Goal: Task Accomplishment & Management: Use online tool/utility

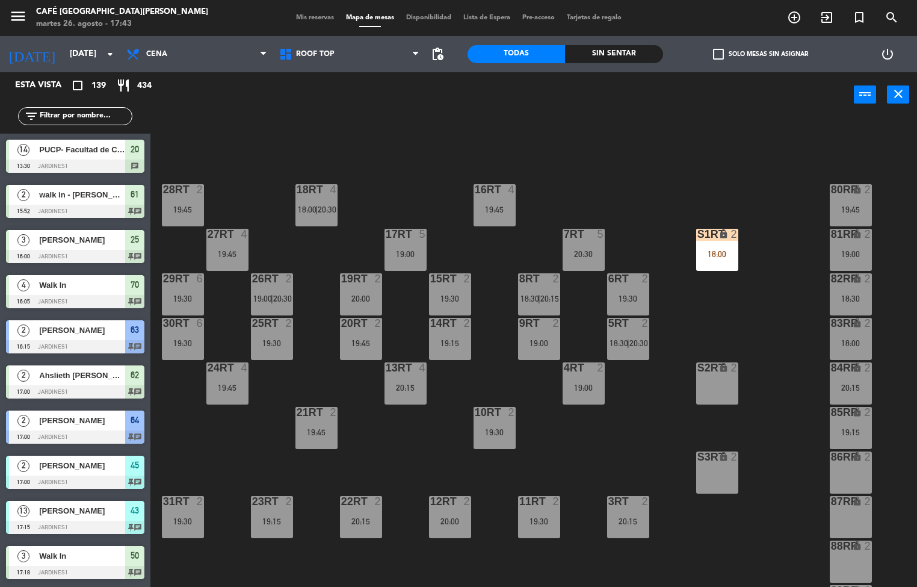
scroll to position [446, 0]
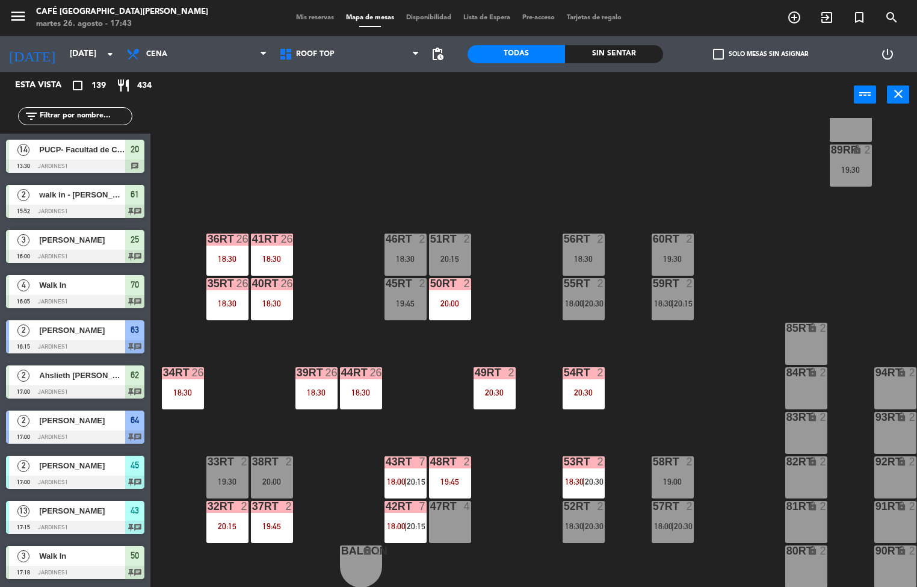
click at [266, 291] on div "40RT 26 18:30" at bounding box center [272, 299] width 42 height 42
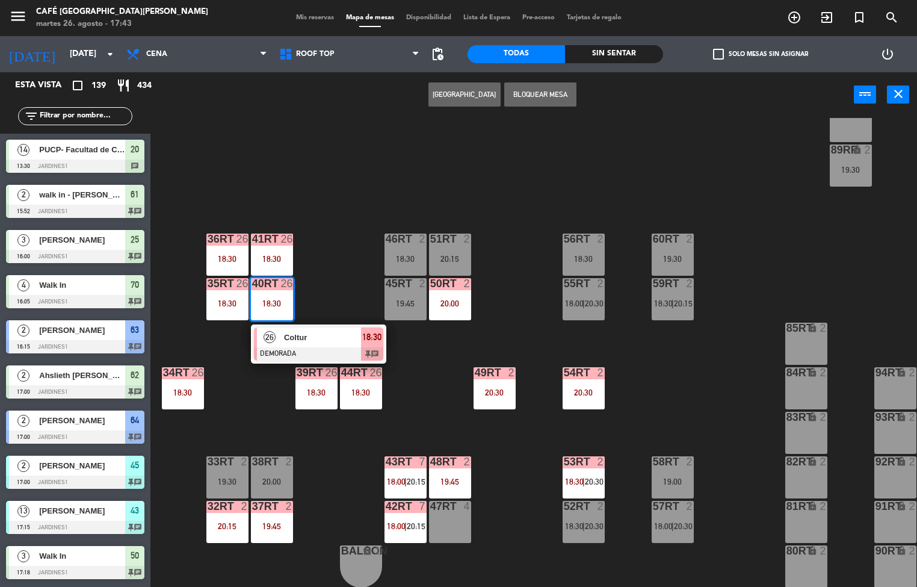
click at [318, 331] on span "Coltur" at bounding box center [322, 337] width 77 height 13
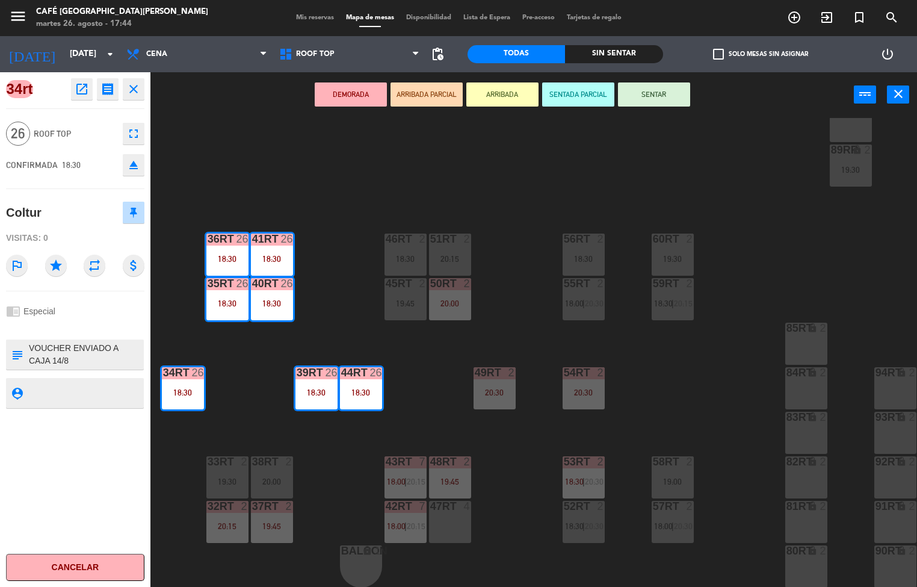
click at [84, 87] on icon "open_in_new" at bounding box center [82, 89] width 14 height 14
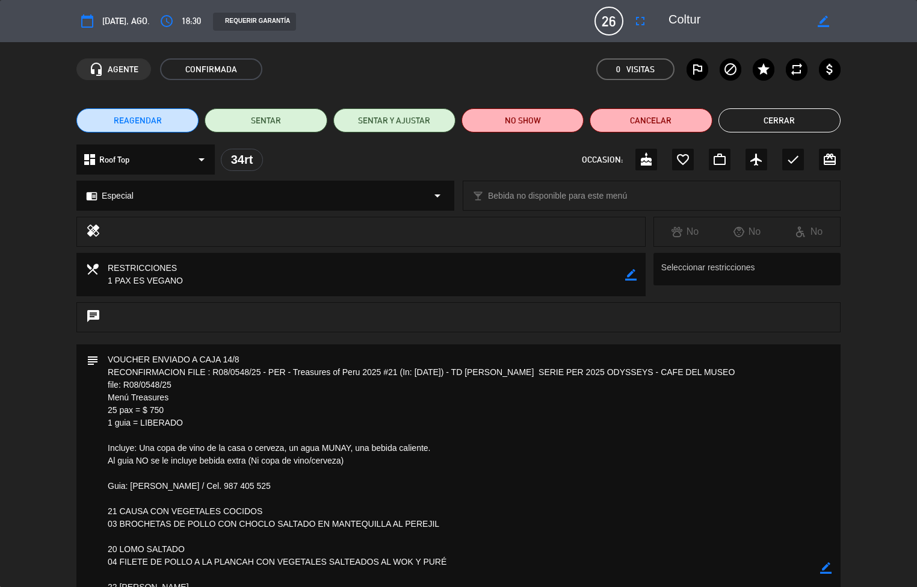
click at [398, 491] on textarea at bounding box center [459, 567] width 721 height 447
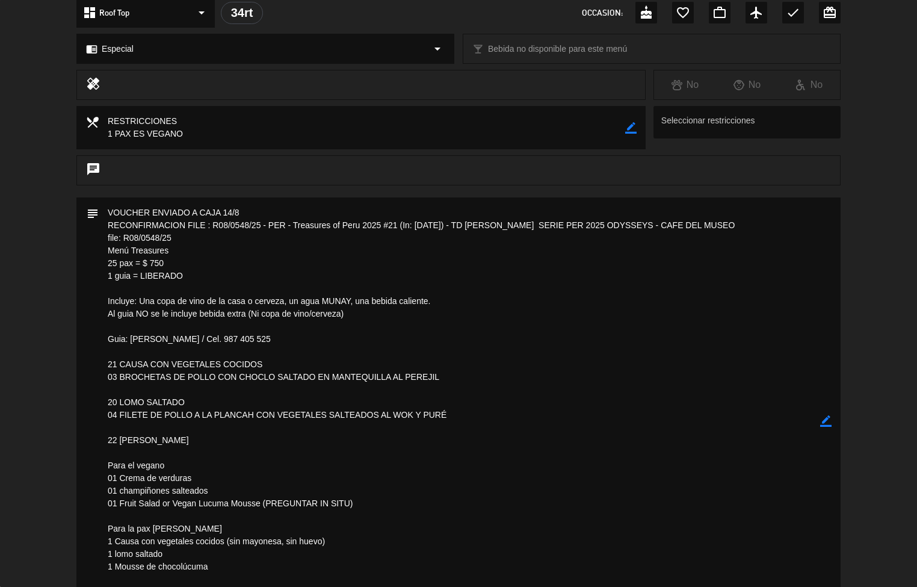
scroll to position [143, 0]
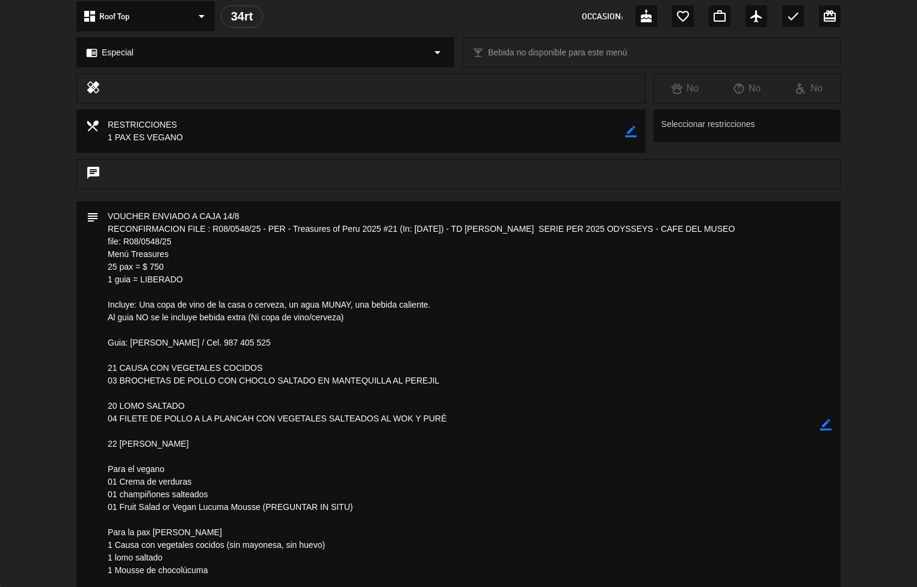
click at [99, 540] on textarea at bounding box center [459, 424] width 721 height 447
click at [343, 519] on textarea at bounding box center [459, 424] width 721 height 447
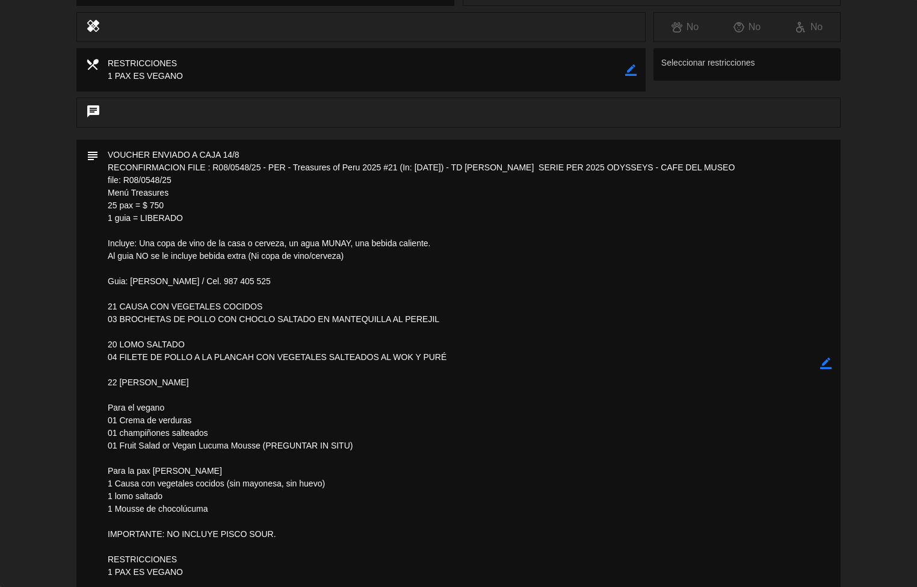
scroll to position [208, 0]
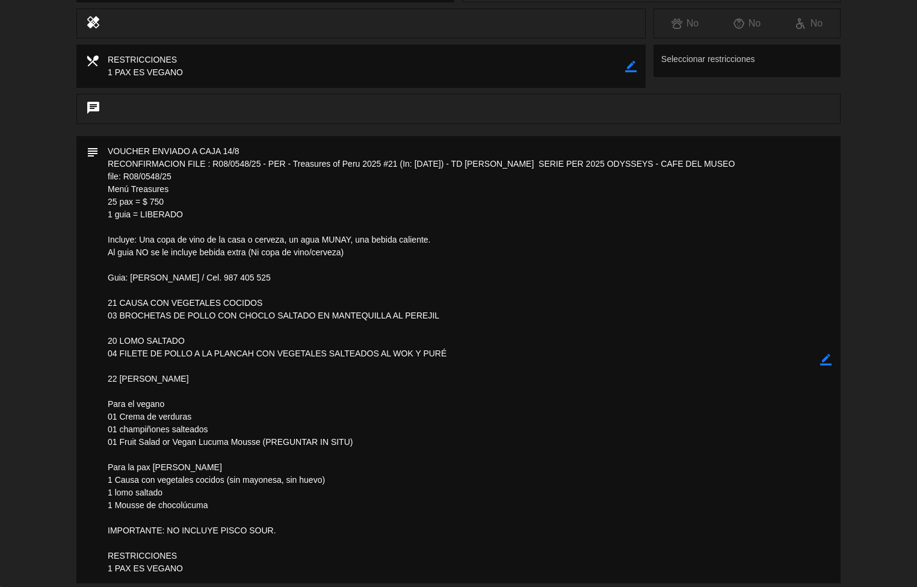
click at [318, 514] on textarea at bounding box center [459, 359] width 721 height 447
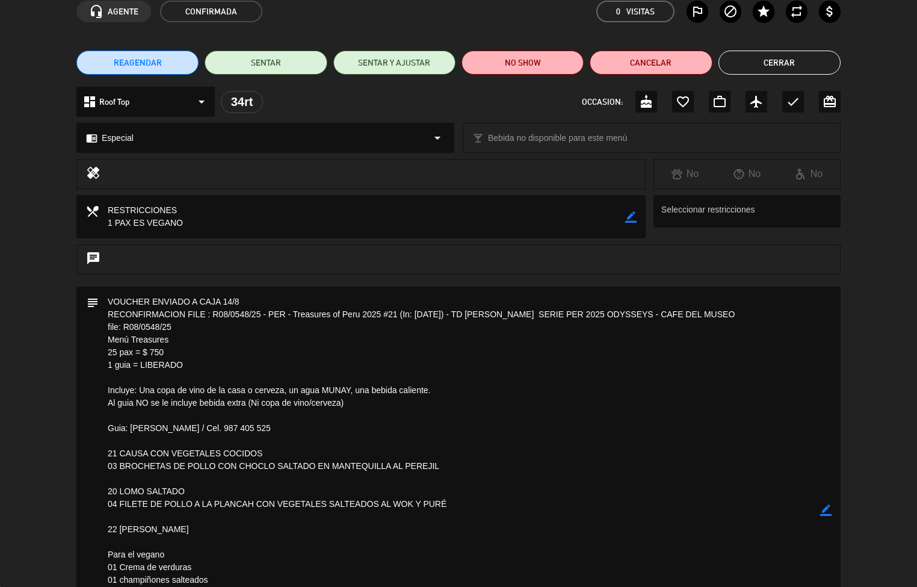
scroll to position [0, 0]
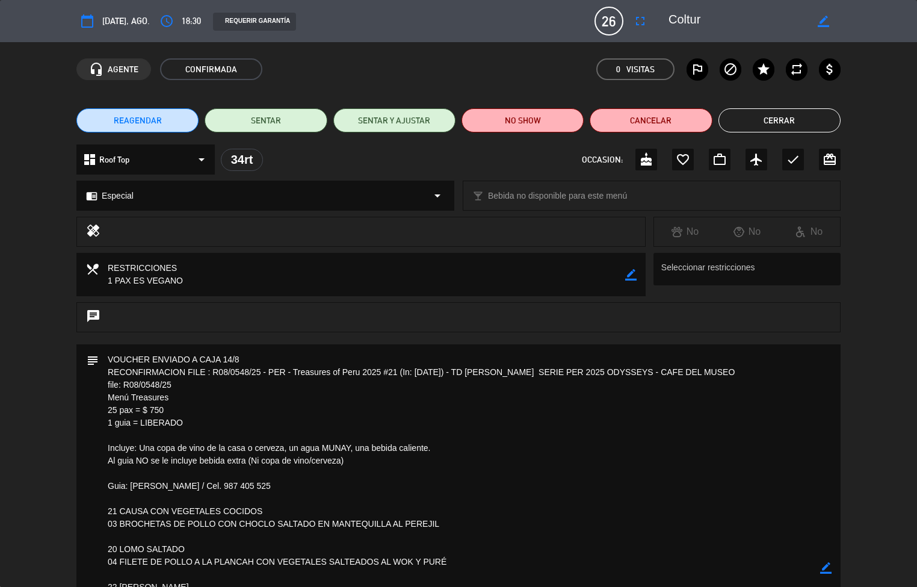
click at [784, 116] on button "Cerrar" at bounding box center [779, 120] width 122 height 24
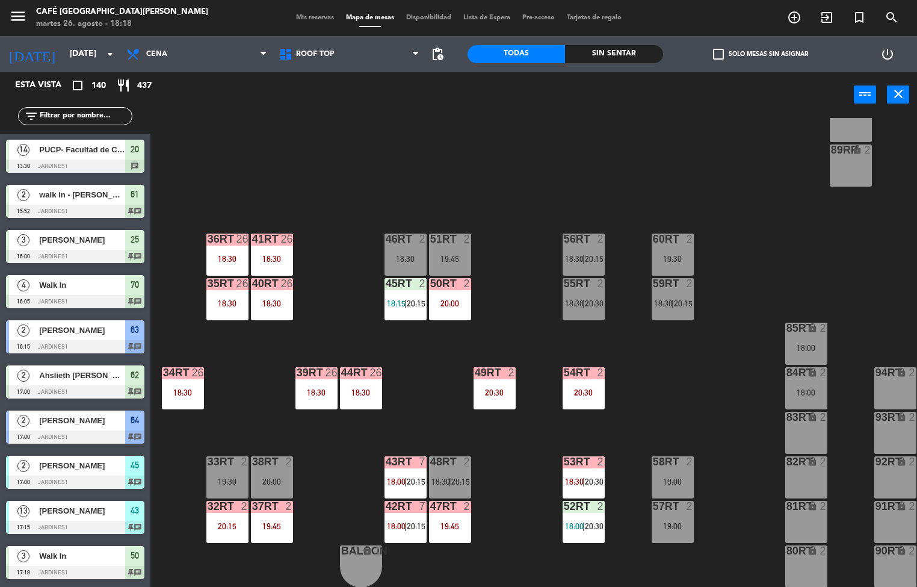
scroll to position [1, 0]
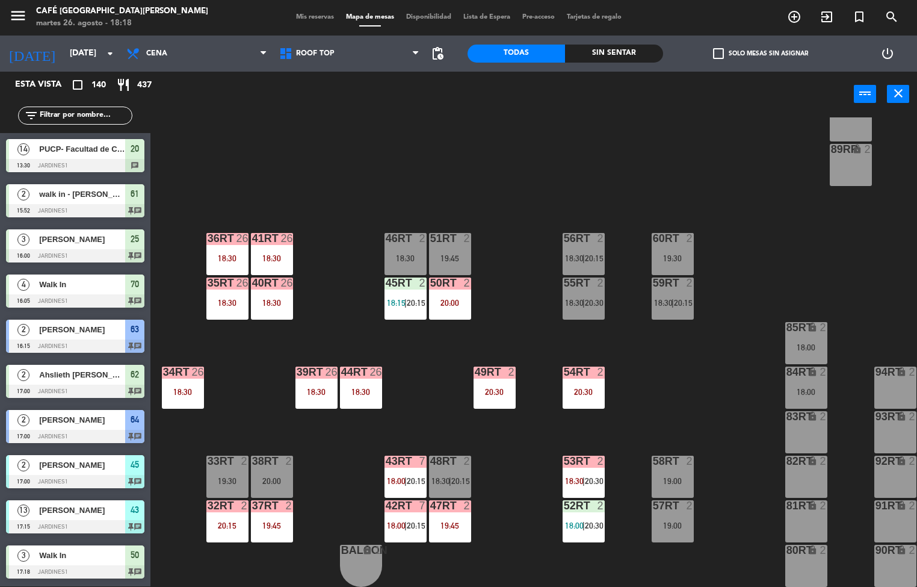
click at [576, 502] on div at bounding box center [583, 505] width 20 height 11
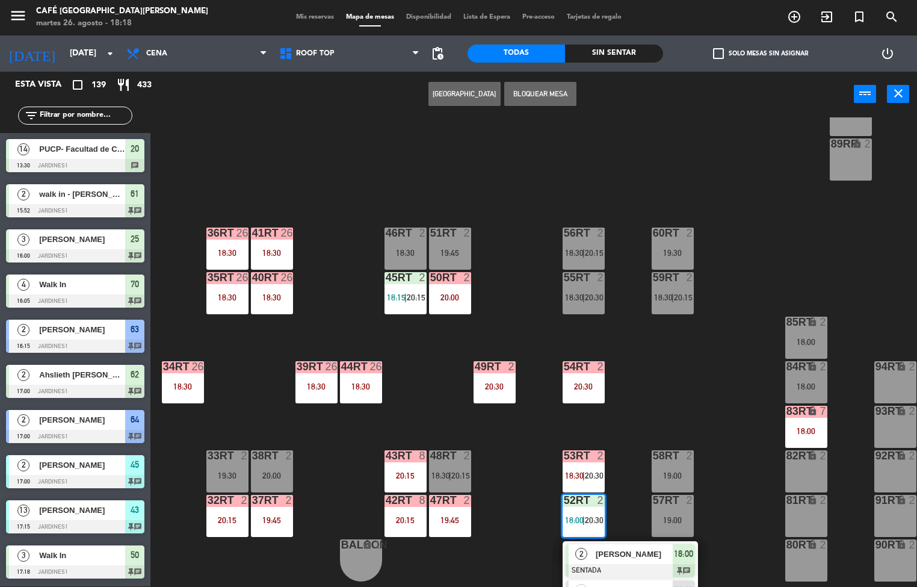
click at [448, 388] on div "18RT 4 20:30 16RT 4 19:45 28RT 2 19:45 80RR lock 2 19:45 27RT 5 20:00 7RT 5 20:…" at bounding box center [538, 351] width 758 height 469
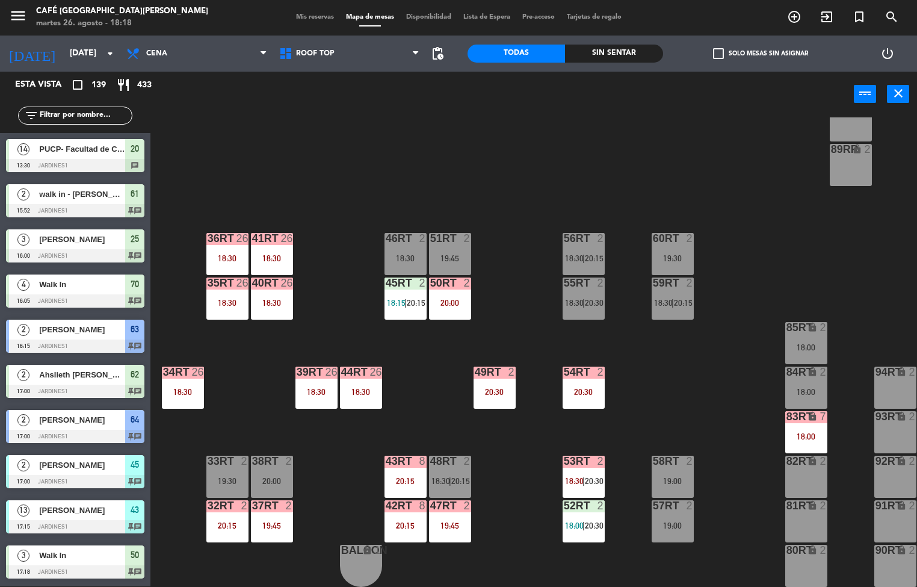
click at [252, 237] on div "41RT" at bounding box center [252, 238] width 1 height 11
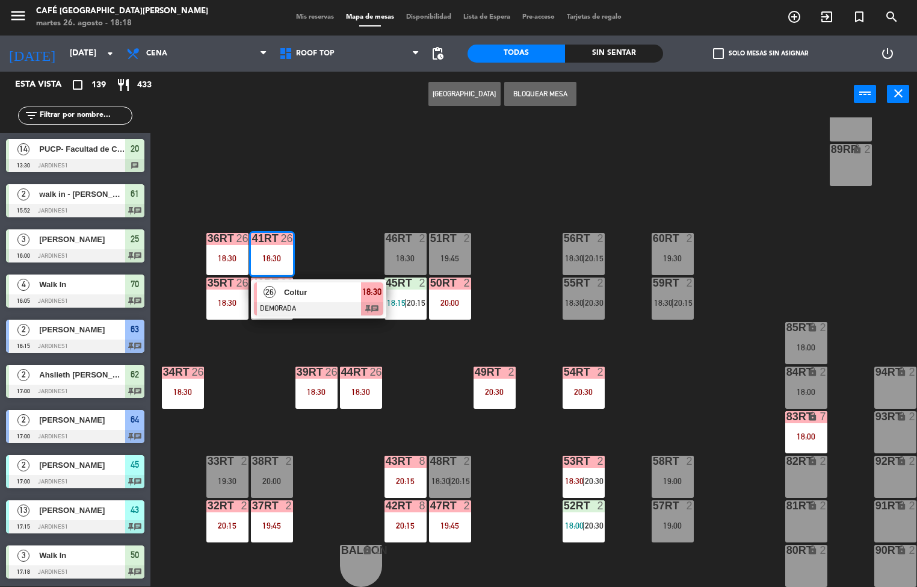
click at [316, 295] on div "Coltur" at bounding box center [322, 292] width 78 height 20
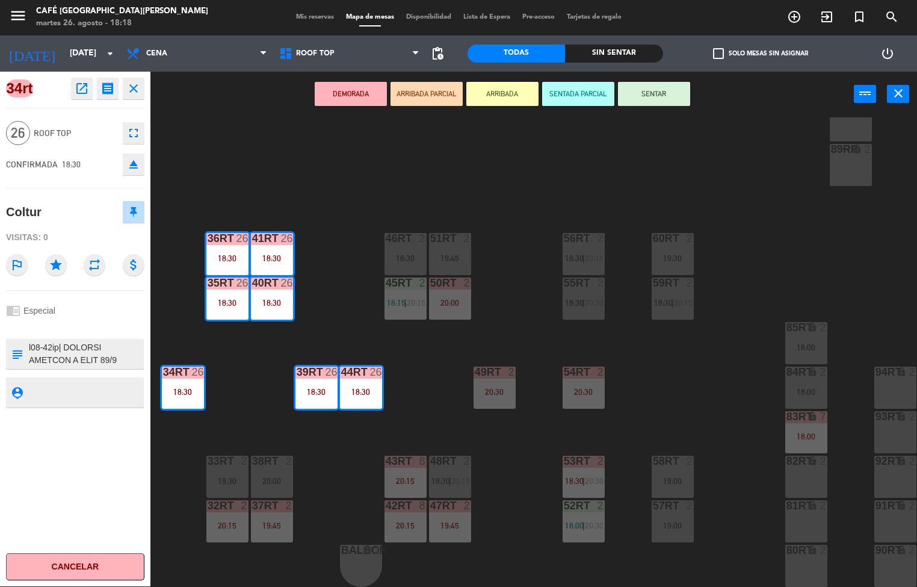
click at [81, 85] on icon "open_in_new" at bounding box center [82, 88] width 14 height 14
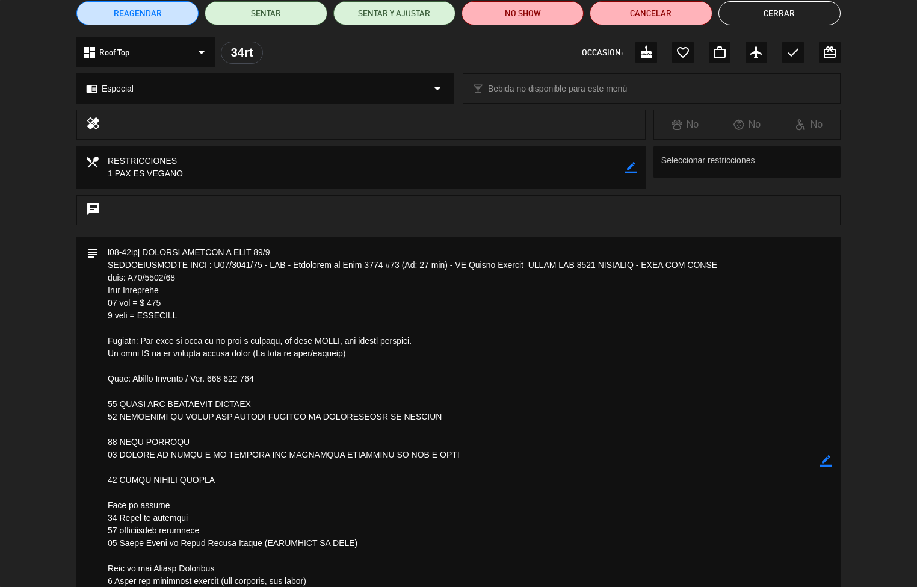
scroll to position [0, 0]
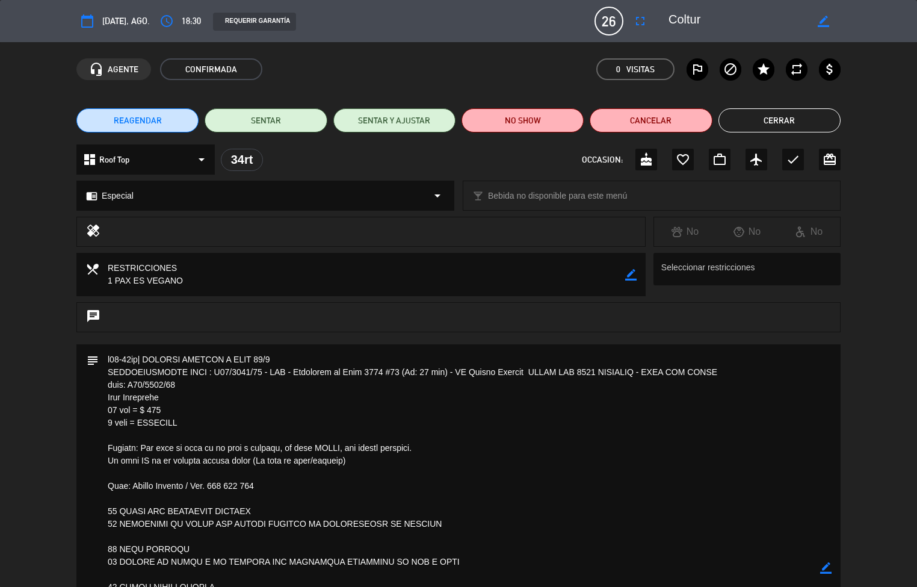
click at [805, 125] on button "Cerrar" at bounding box center [779, 120] width 122 height 24
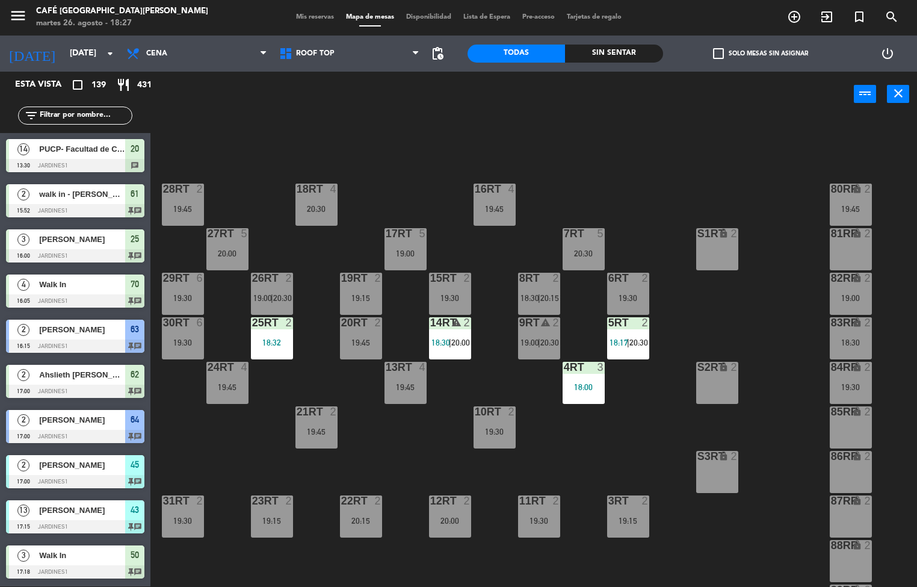
click at [629, 45] on div "Sin sentar" at bounding box center [613, 54] width 97 height 18
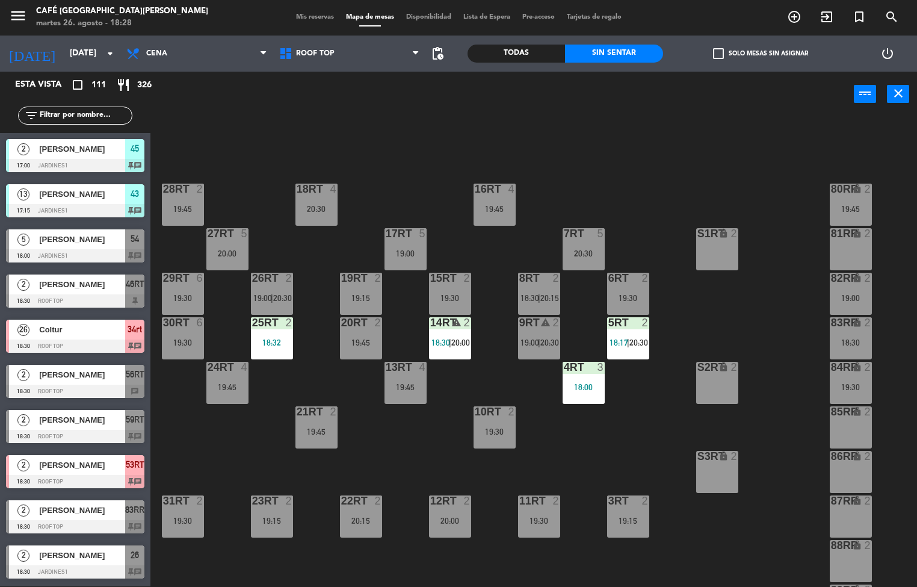
click at [635, 520] on div "19:15" at bounding box center [628, 520] width 42 height 8
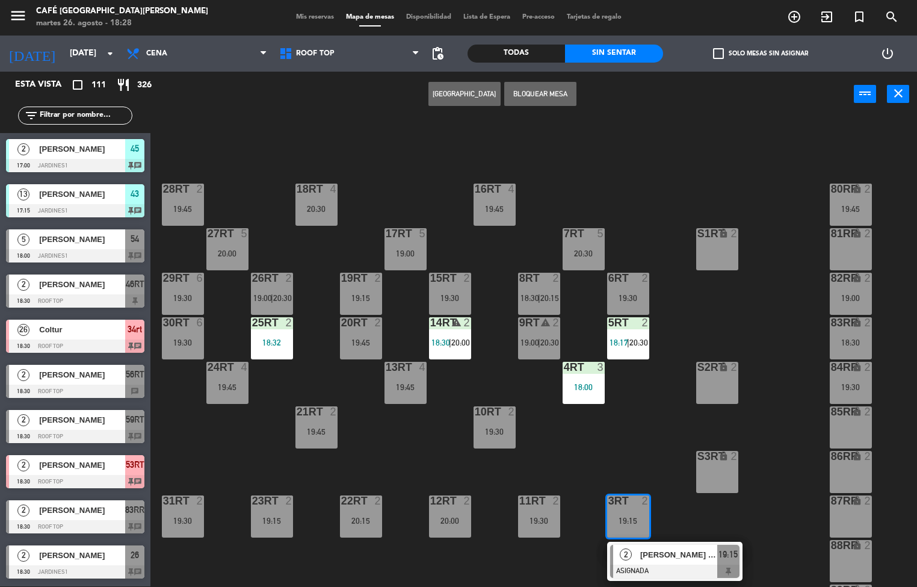
click at [784, 491] on div "18RT 4 20:30 16RT 4 19:45 28RT 2 19:45 80RR lock 2 19:45 27RT 5 20:00 7RT 5 20:…" at bounding box center [538, 351] width 758 height 469
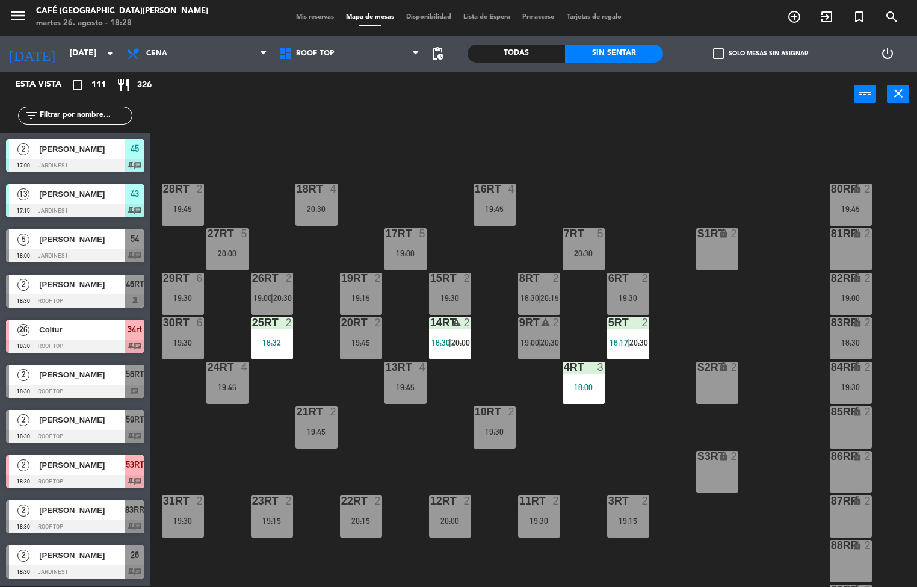
click at [524, 520] on div "19:30" at bounding box center [539, 520] width 42 height 8
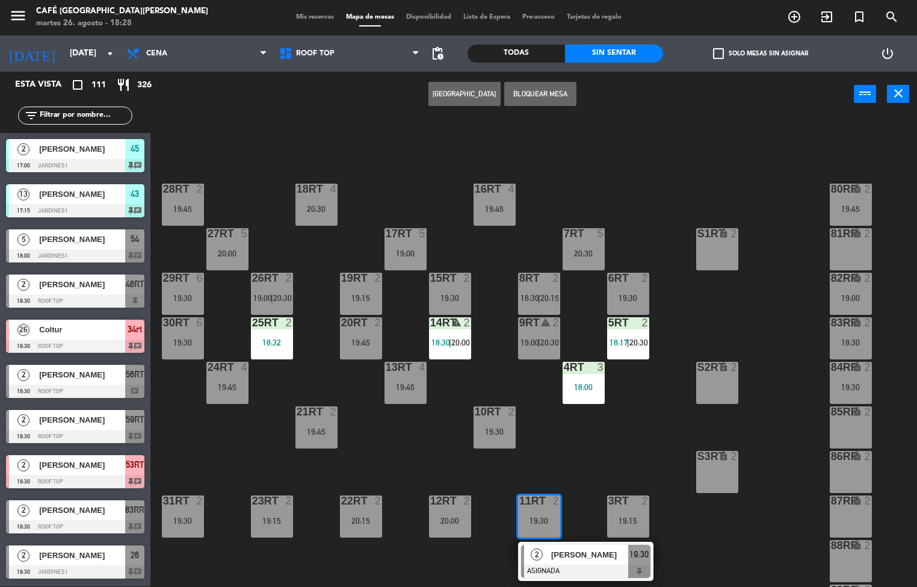
click at [630, 453] on div "18RT 4 20:30 16RT 4 19:45 28RT 2 19:45 80RR lock 2 19:45 27RT 5 20:00 7RT 5 20:…" at bounding box center [538, 351] width 758 height 469
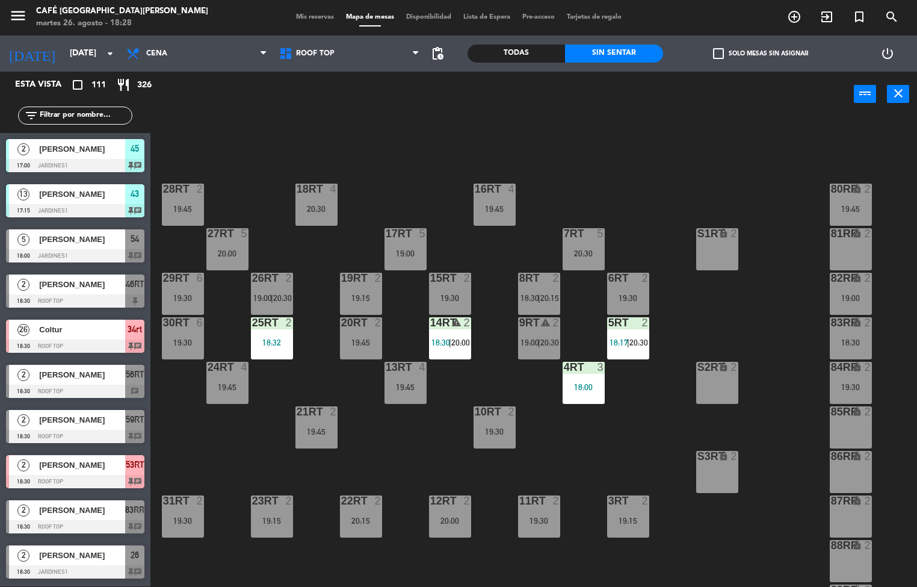
click at [446, 466] on div "18RT 4 20:30 16RT 4 19:45 28RT 2 19:45 80RR lock 2 19:45 27RT 5 20:00 7RT 5 20:…" at bounding box center [538, 351] width 758 height 469
click at [605, 434] on div "18RT 4 20:30 16RT 4 19:45 28RT 2 19:45 80RR lock 2 19:45 27RT 5 20:00 7RT 5 20:…" at bounding box center [538, 351] width 758 height 469
click at [594, 366] on div "3" at bounding box center [603, 367] width 20 height 11
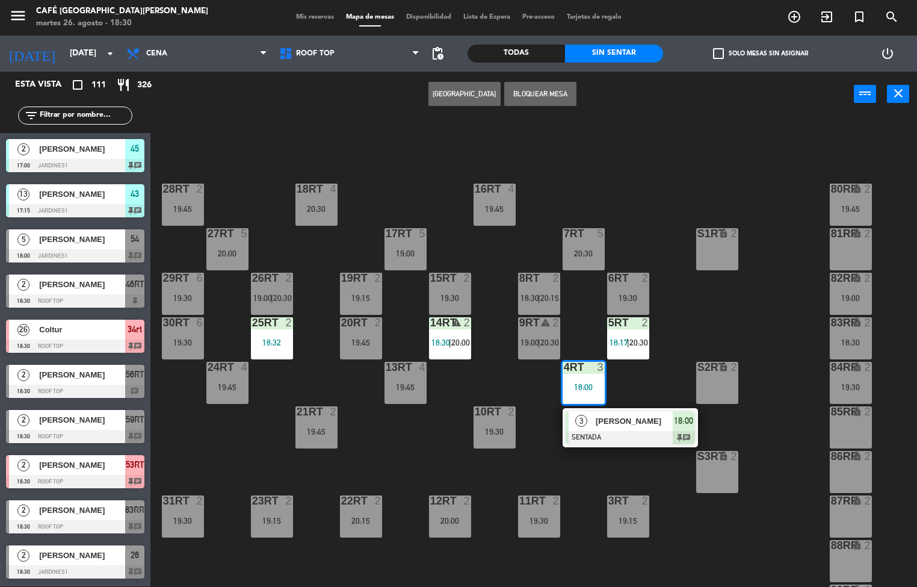
click at [580, 415] on span "3" at bounding box center [581, 421] width 12 height 12
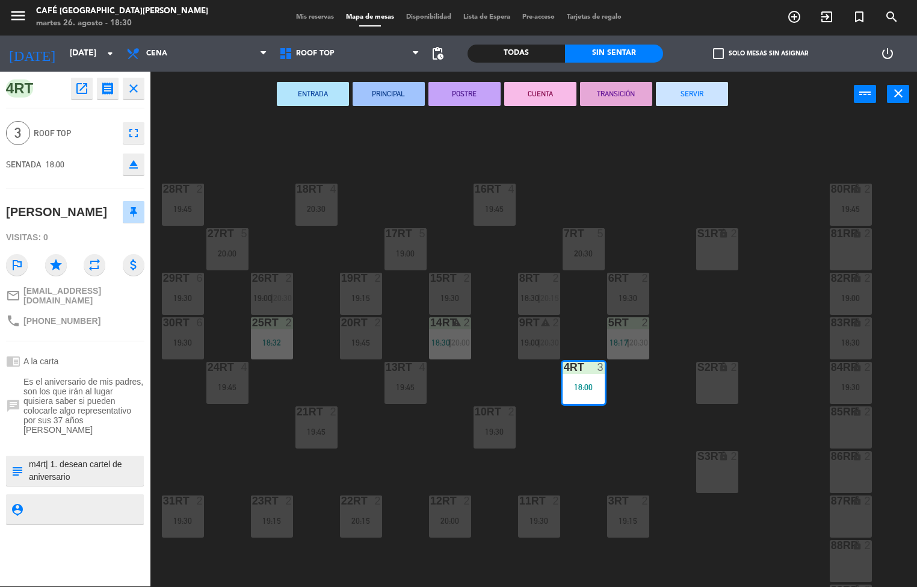
click at [688, 457] on div "S3RT" at bounding box center [697, 456] width 20 height 11
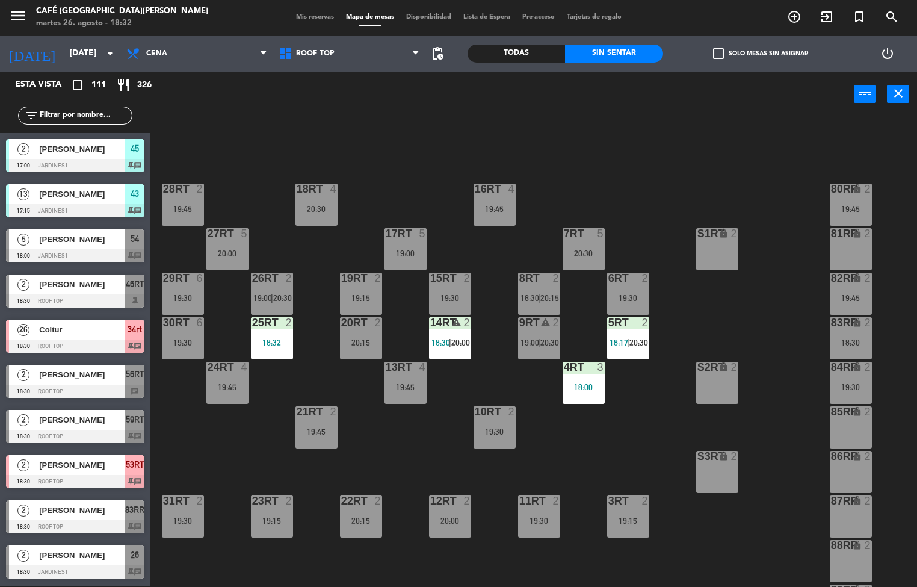
click at [626, 445] on div "18RT 4 20:30 16RT 4 19:45 28RT 2 19:45 80RR lock 2 19:45 27RT 5 20:00 7RT 5 20:…" at bounding box center [538, 351] width 758 height 469
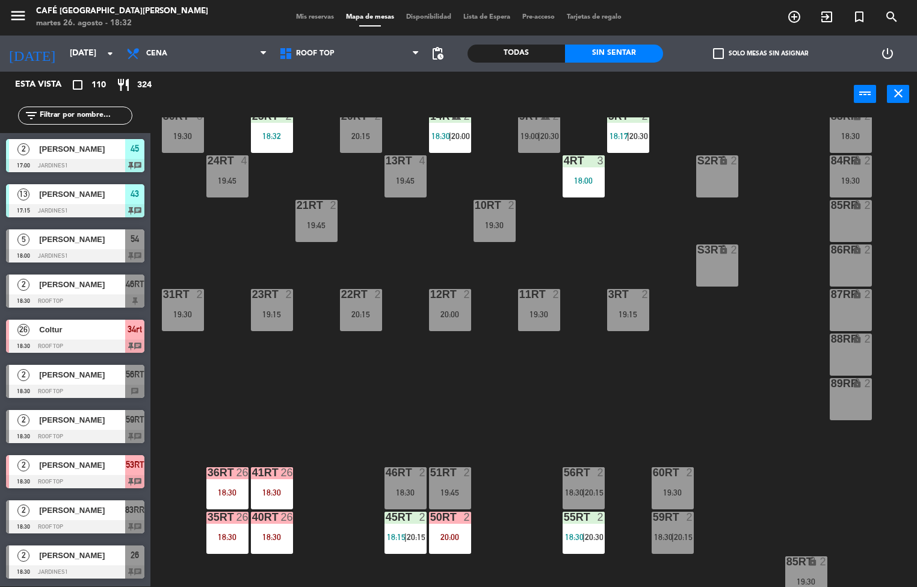
scroll to position [203, 0]
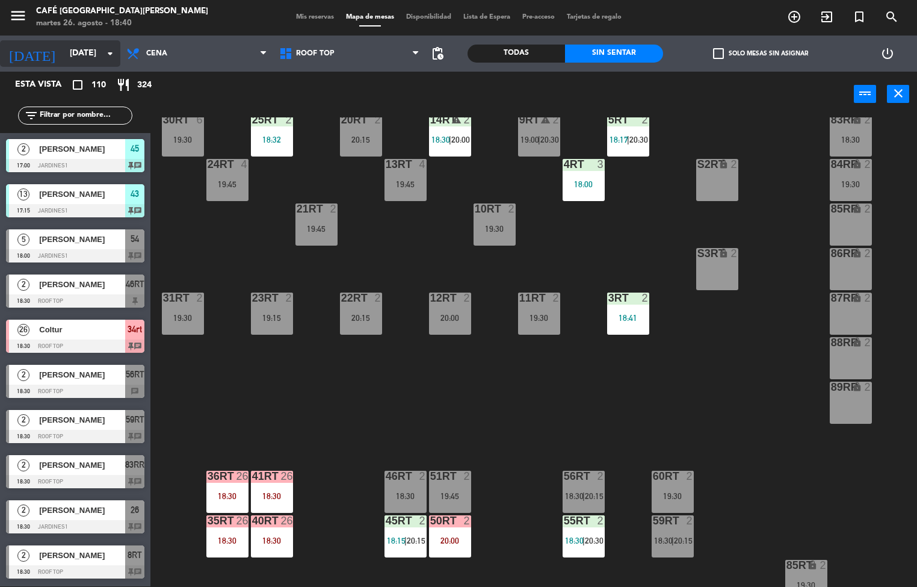
click at [97, 57] on input "[DATE]" at bounding box center [121, 54] width 114 height 22
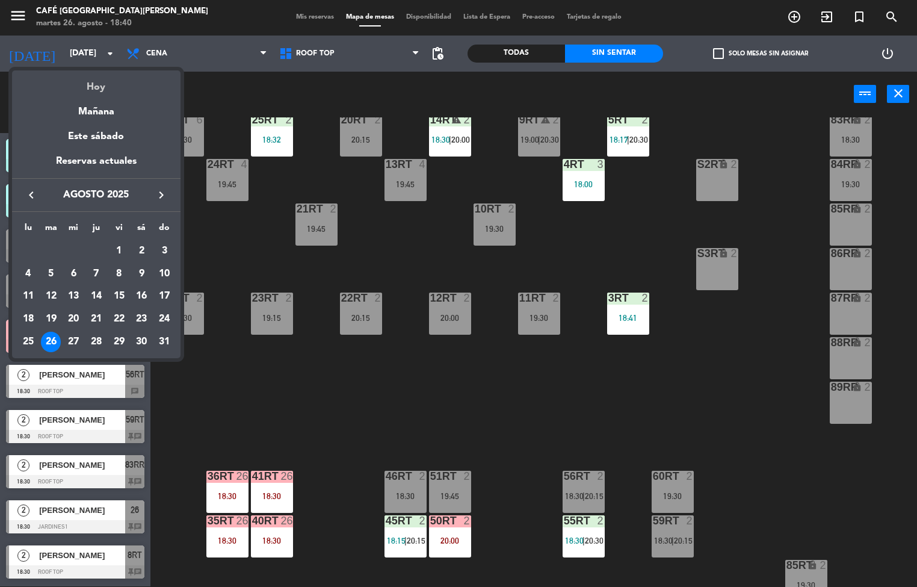
click at [116, 87] on div "Hoy" at bounding box center [96, 82] width 168 height 25
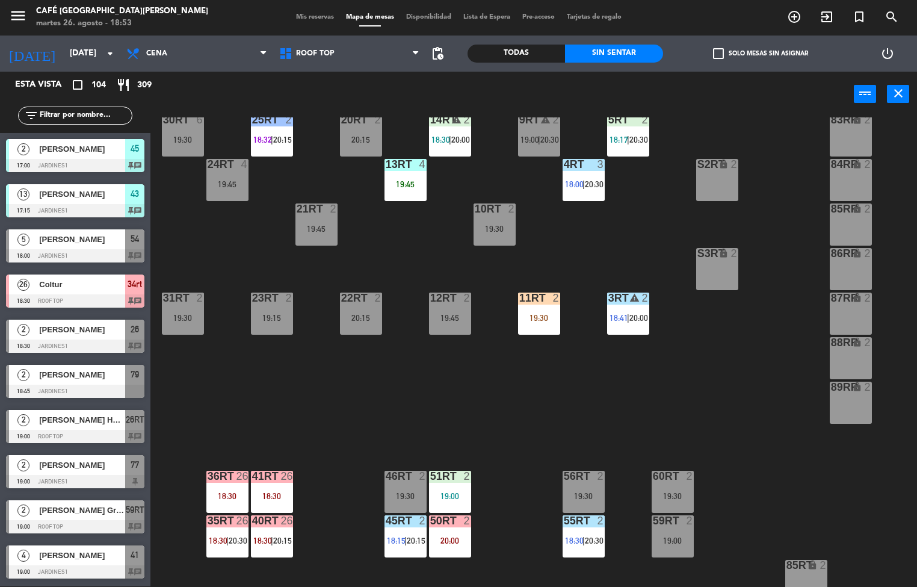
scroll to position [251, 0]
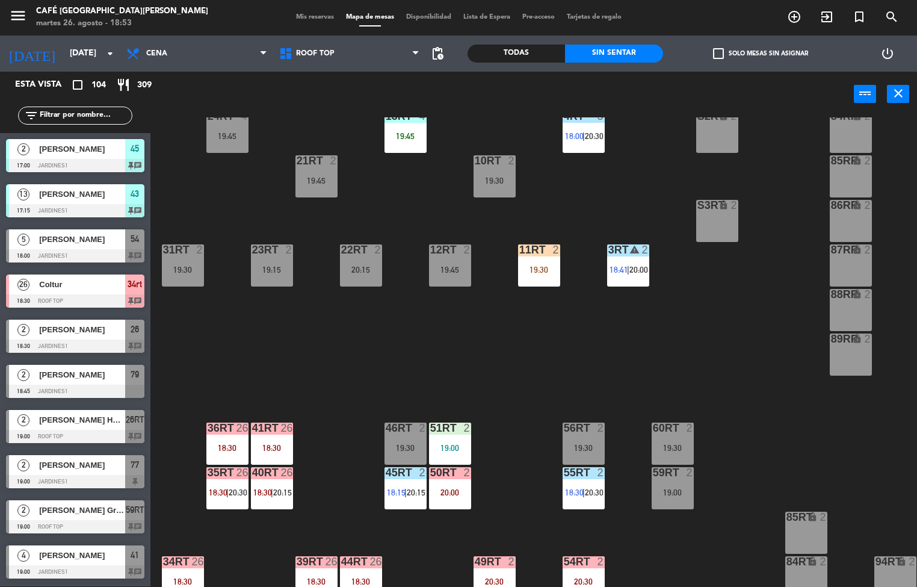
click at [446, 436] on div "51RT 2 19:00" at bounding box center [450, 443] width 42 height 42
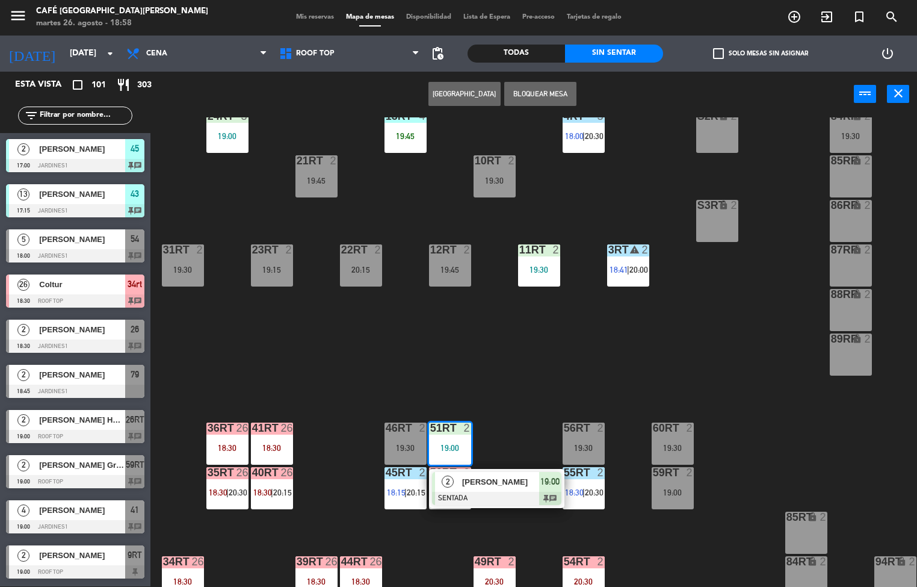
click at [563, 368] on div "18RT 4 19:45 16RT 5 19:00 28RT 2 19:45 80RR lock 2 19:45 27RT 5 20:00 7RT 5 20:…" at bounding box center [538, 351] width 758 height 469
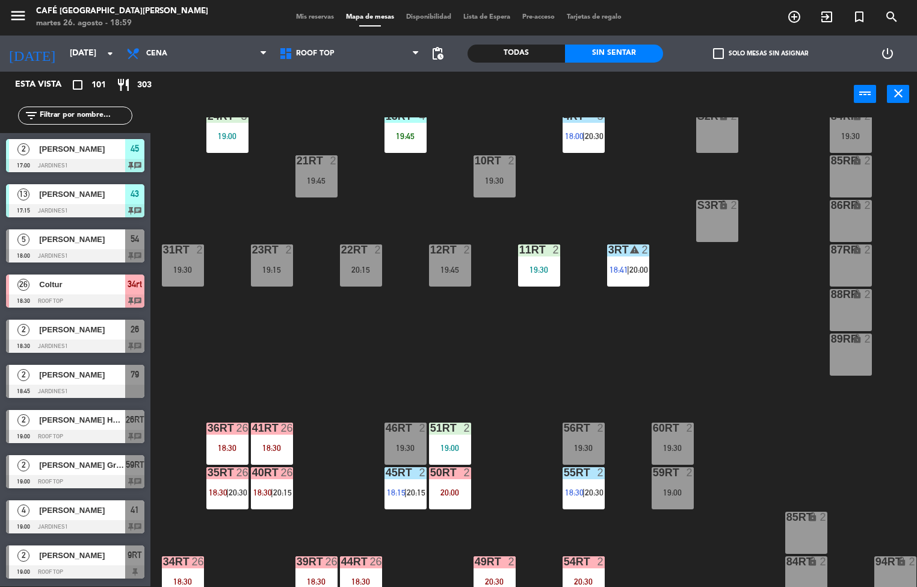
scroll to position [0, 0]
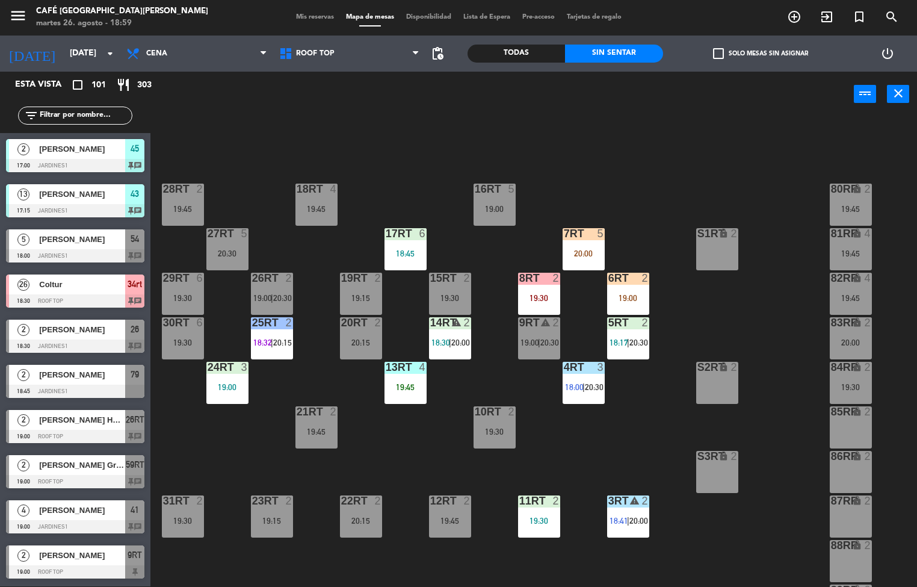
click at [609, 470] on div "18RT 4 19:45 16RT 5 19:00 28RT 2 19:45 80RR lock 2 19:45 27RT 5 20:30 7RT 5 20:…" at bounding box center [538, 351] width 758 height 469
click at [531, 520] on div "19:30" at bounding box center [539, 520] width 42 height 8
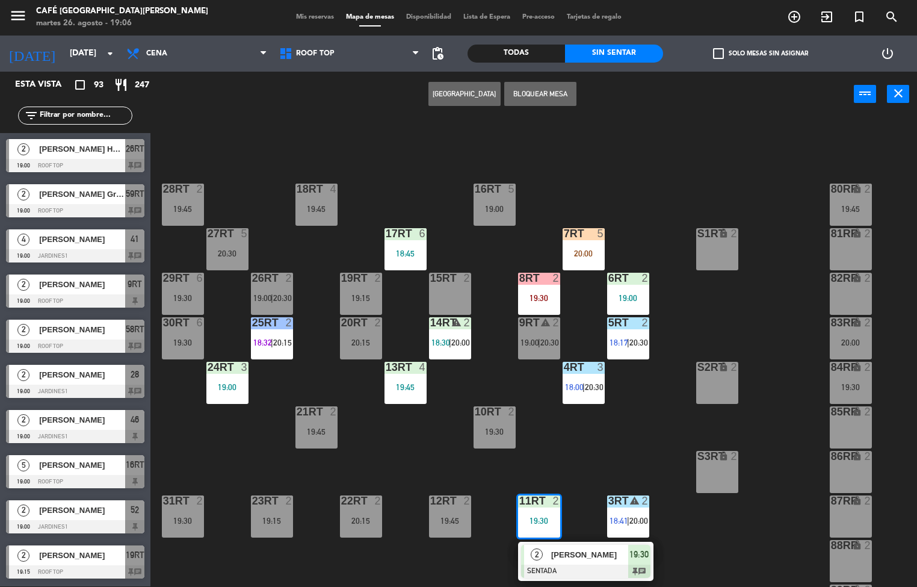
click at [625, 295] on div "19:00" at bounding box center [628, 298] width 42 height 8
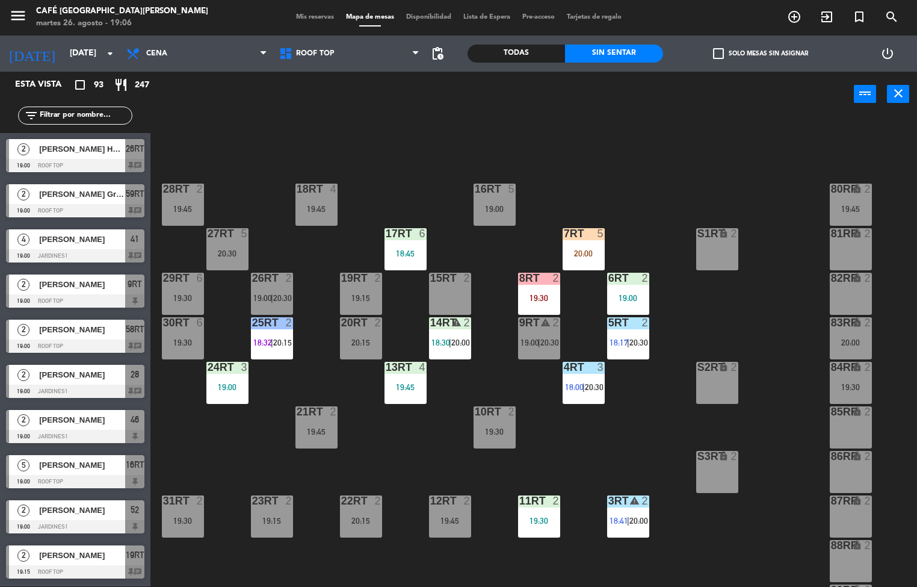
click at [709, 309] on div "18RT 4 19:45 16RT 5 19:00 28RT 2 19:45 80RR lock 2 19:45 27RT 5 20:30 7RT 5 20:…" at bounding box center [538, 351] width 758 height 469
click at [630, 288] on div "6RT 2 19:00" at bounding box center [628, 294] width 42 height 42
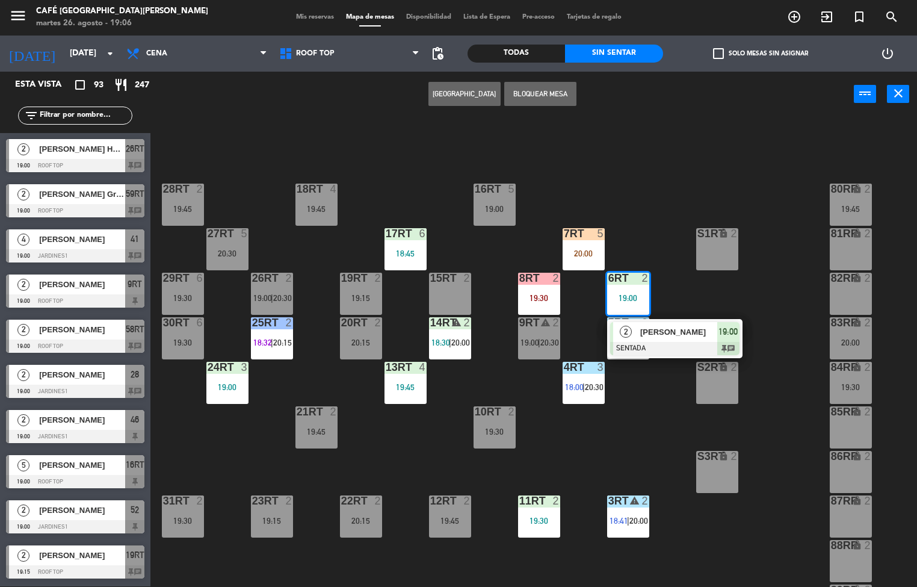
click at [653, 335] on span "[PERSON_NAME]" at bounding box center [678, 332] width 77 height 13
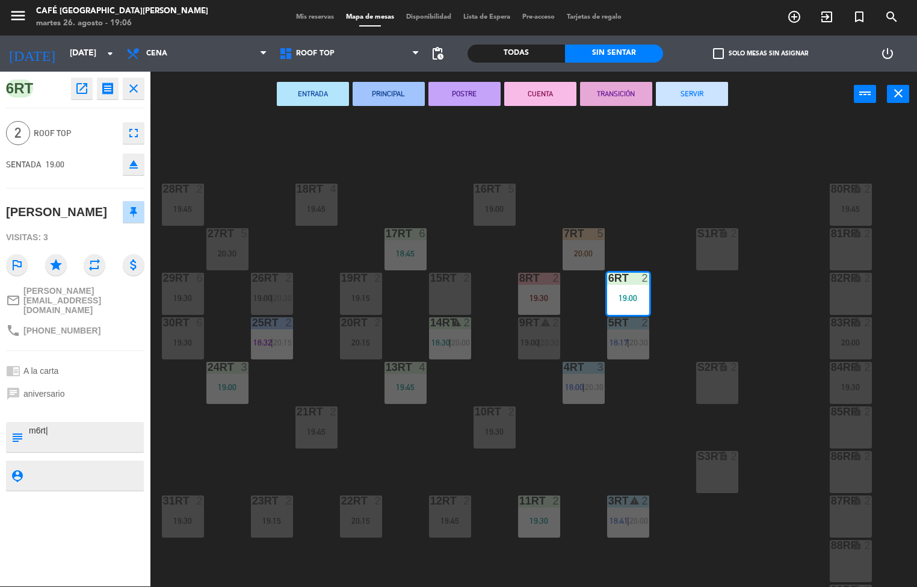
click at [293, 94] on button "ENTRADA" at bounding box center [313, 94] width 72 height 24
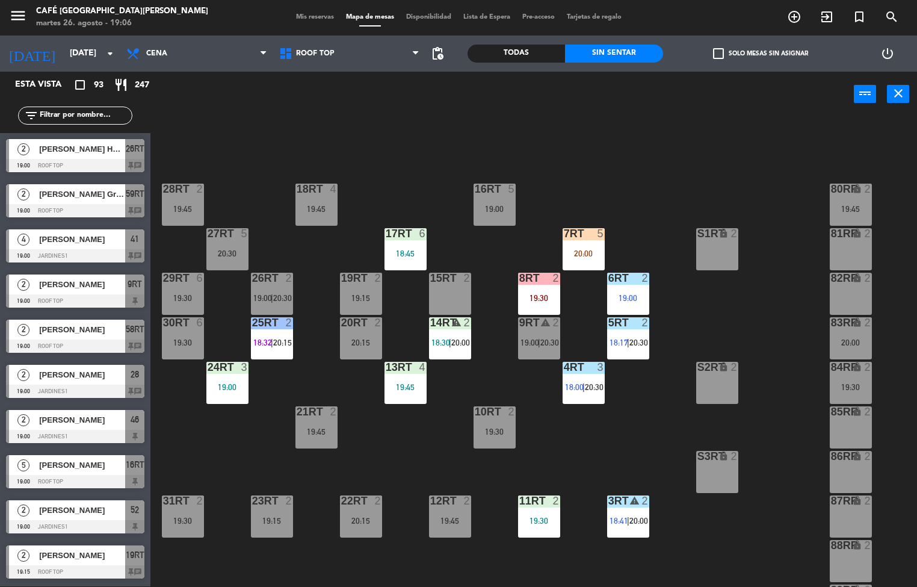
click at [523, 520] on div "19:30" at bounding box center [539, 520] width 42 height 8
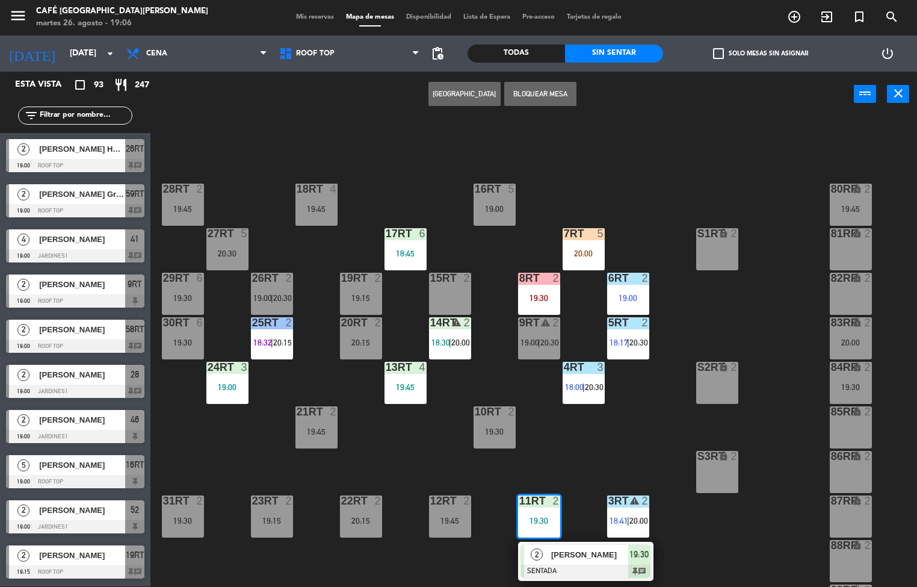
click at [548, 554] on div "2" at bounding box center [537, 555] width 26 height 20
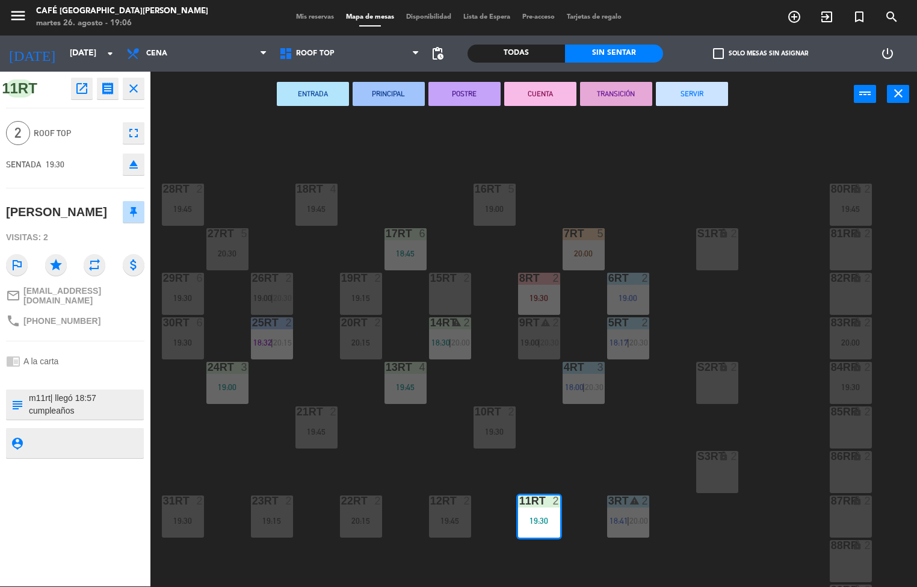
click at [310, 90] on button "ENTRADA" at bounding box center [313, 94] width 72 height 24
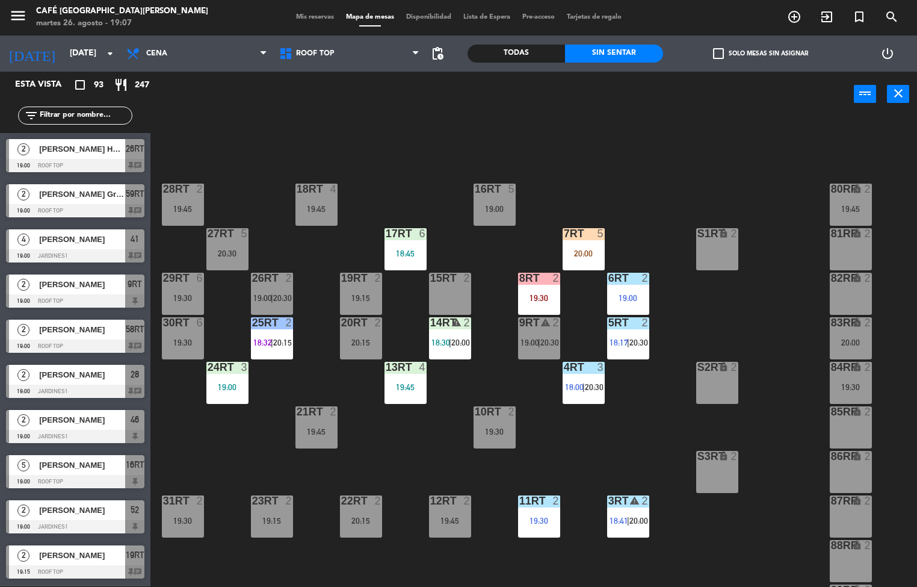
click at [464, 321] on div "2" at bounding box center [466, 322] width 7 height 11
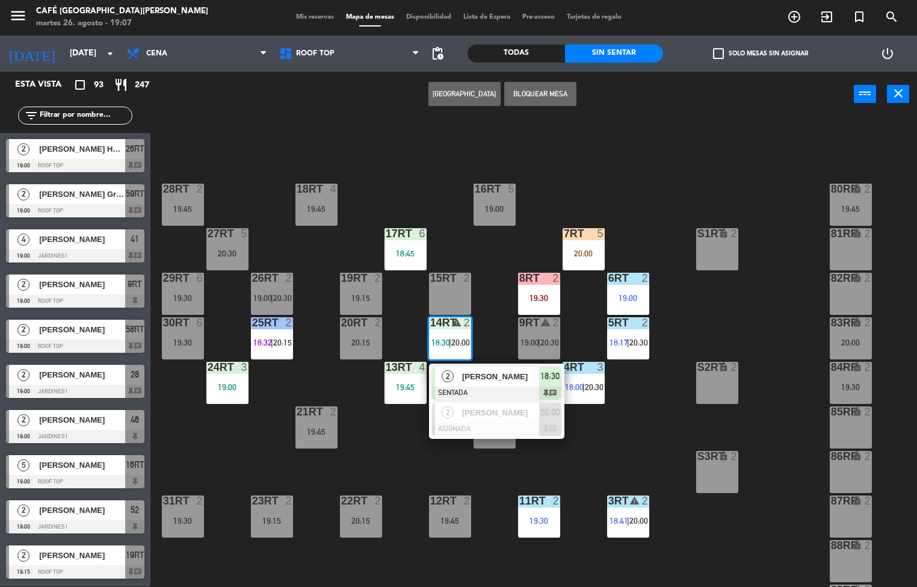
click at [481, 376] on span "[PERSON_NAME]" at bounding box center [500, 376] width 77 height 13
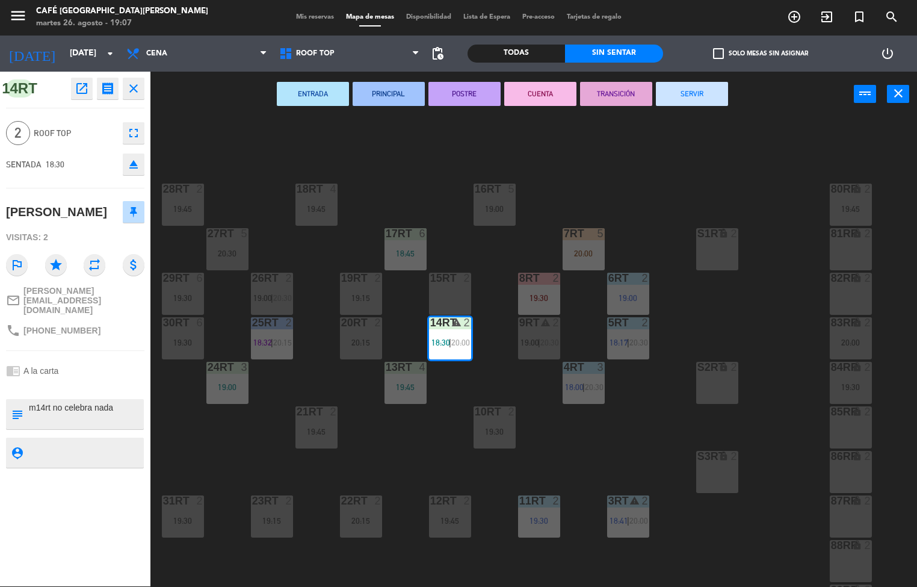
click at [291, 102] on button "ENTRADA" at bounding box center [313, 94] width 72 height 24
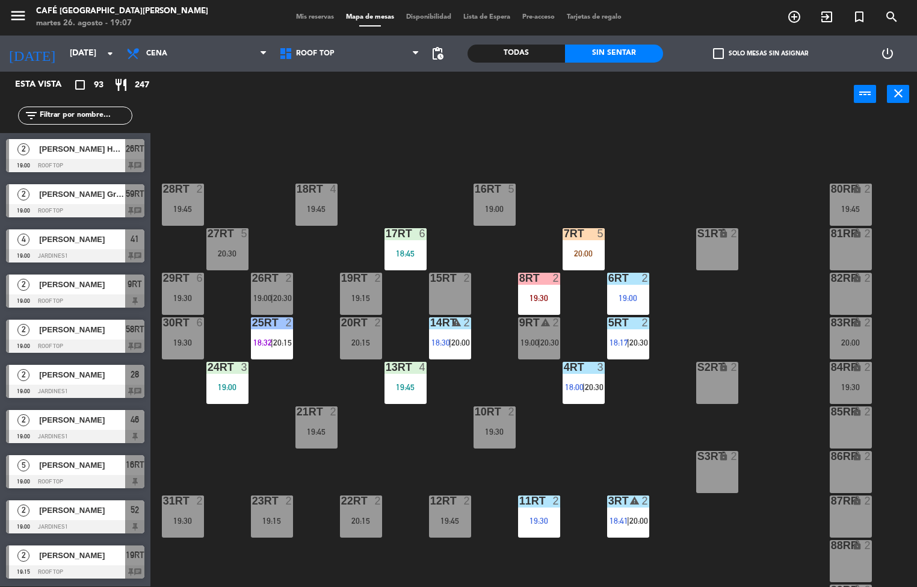
click at [632, 435] on div "18RT 4 19:45 16RT 5 19:00 28RT 2 19:45 80RR lock 2 19:45 27RT 5 20:30 7RT 5 20:…" at bounding box center [538, 351] width 758 height 469
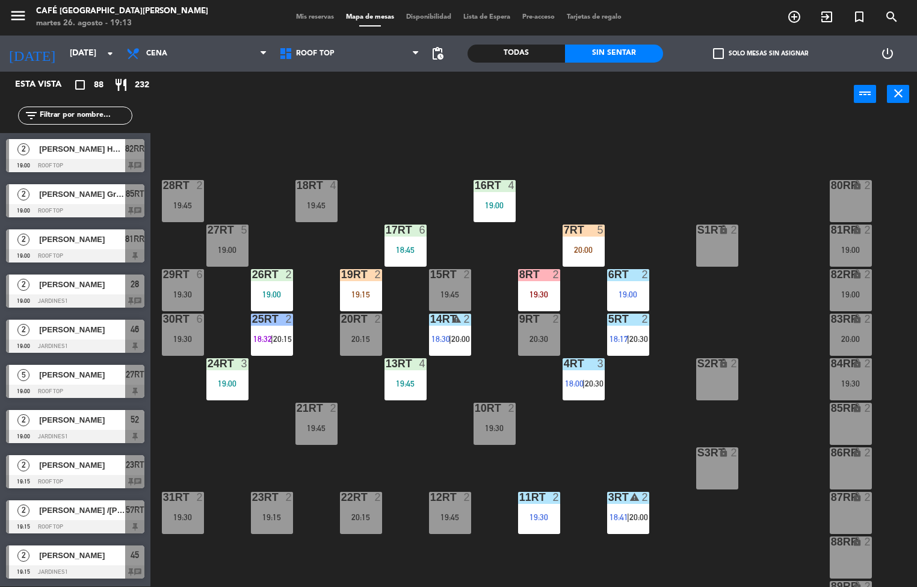
click at [602, 448] on div "18RT 4 19:45 16RT 4 19:00 28RT 2 19:45 80RR lock 2 27RT 5 19:00 7RT 5 20:00 S1R…" at bounding box center [538, 351] width 758 height 469
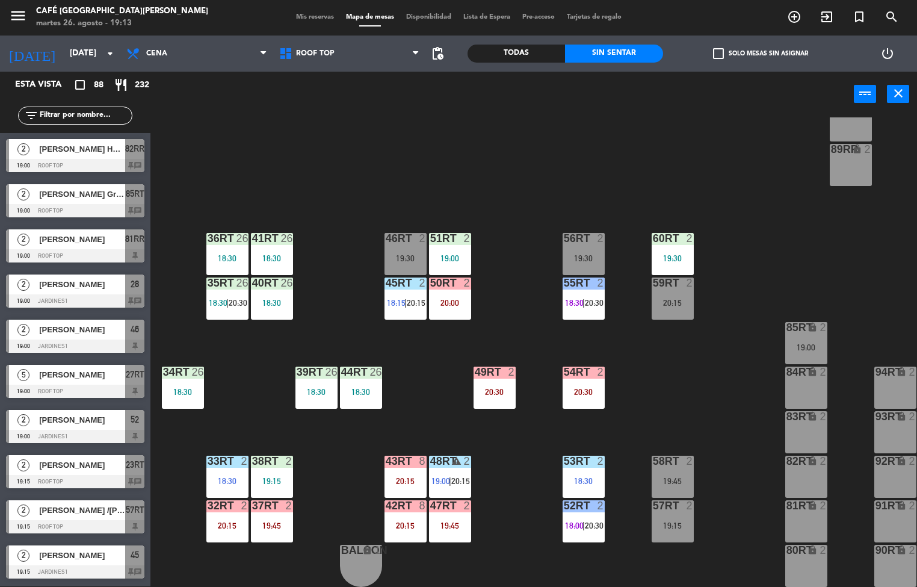
scroll to position [443, 0]
click at [686, 362] on div "18RT 4 19:45 16RT 4 19:00 28RT 2 19:45 80RR lock 2 27RT 5 19:00 7RT 5 20:00 S1R…" at bounding box center [538, 351] width 758 height 469
click at [670, 233] on div at bounding box center [672, 238] width 20 height 11
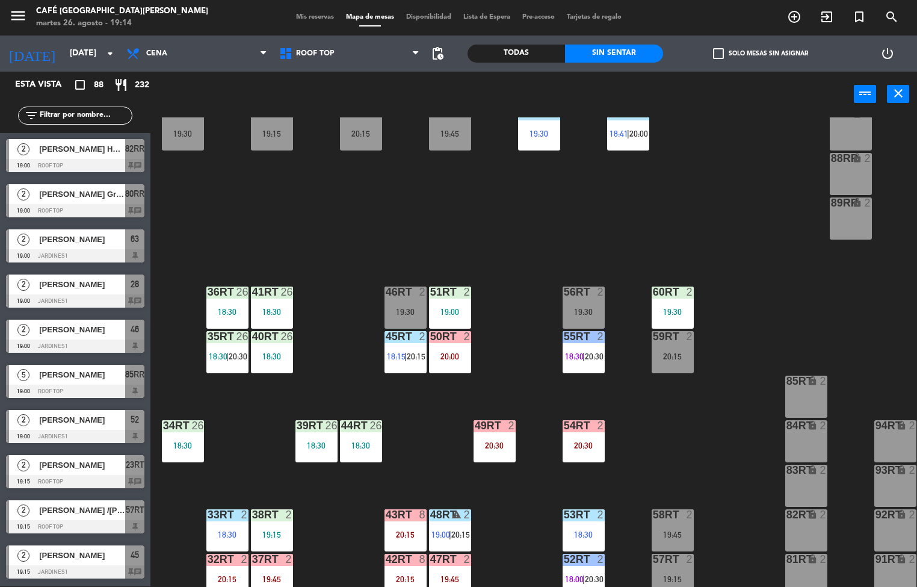
click at [449, 305] on div "51RT 2 19:00" at bounding box center [450, 307] width 42 height 42
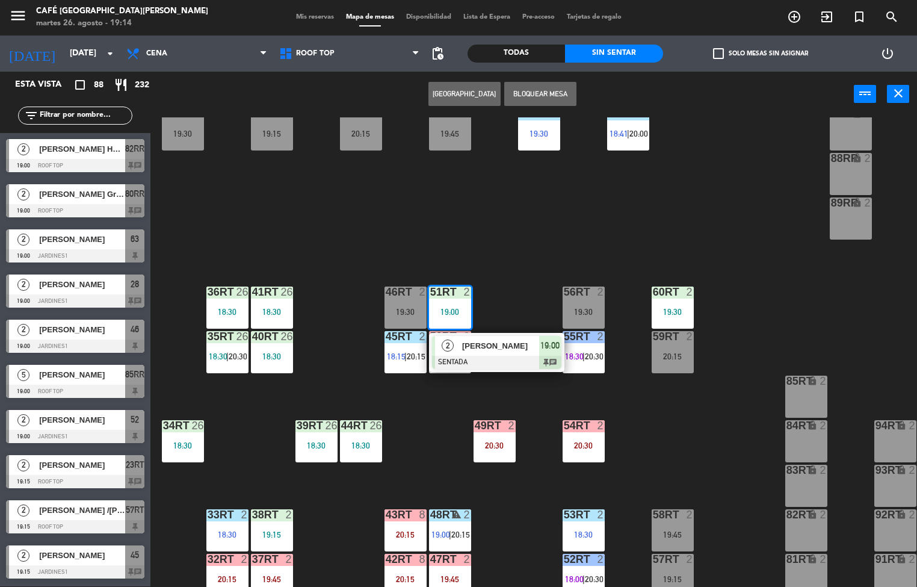
click at [481, 348] on span "[PERSON_NAME]" at bounding box center [500, 345] width 77 height 13
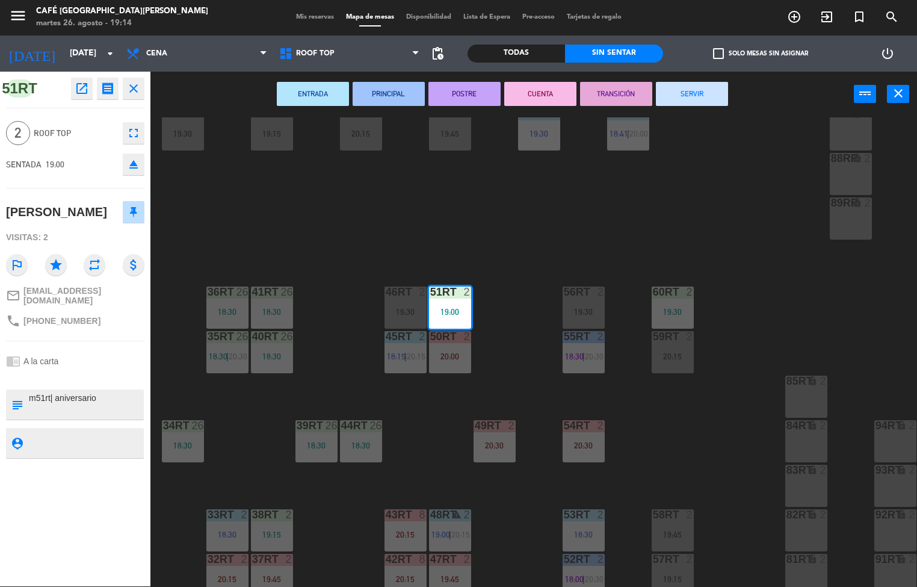
click at [370, 94] on button "PRINCIPAL" at bounding box center [389, 94] width 72 height 24
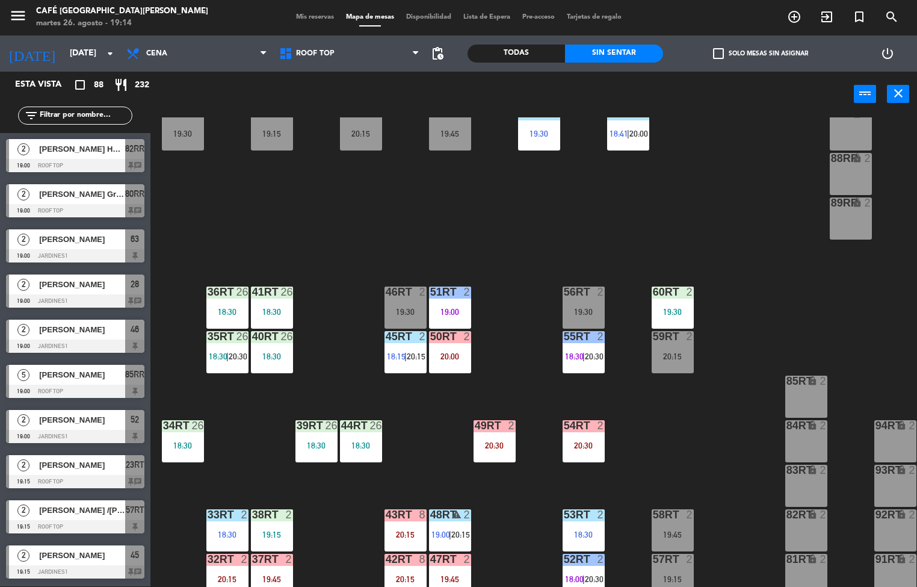
click at [400, 340] on div at bounding box center [405, 336] width 20 height 11
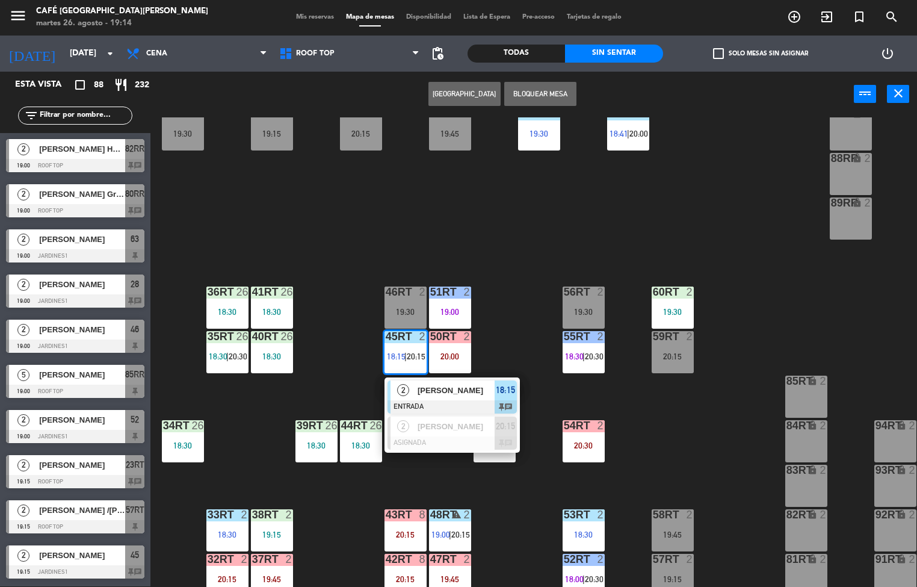
click at [446, 386] on span "[PERSON_NAME]" at bounding box center [456, 390] width 77 height 13
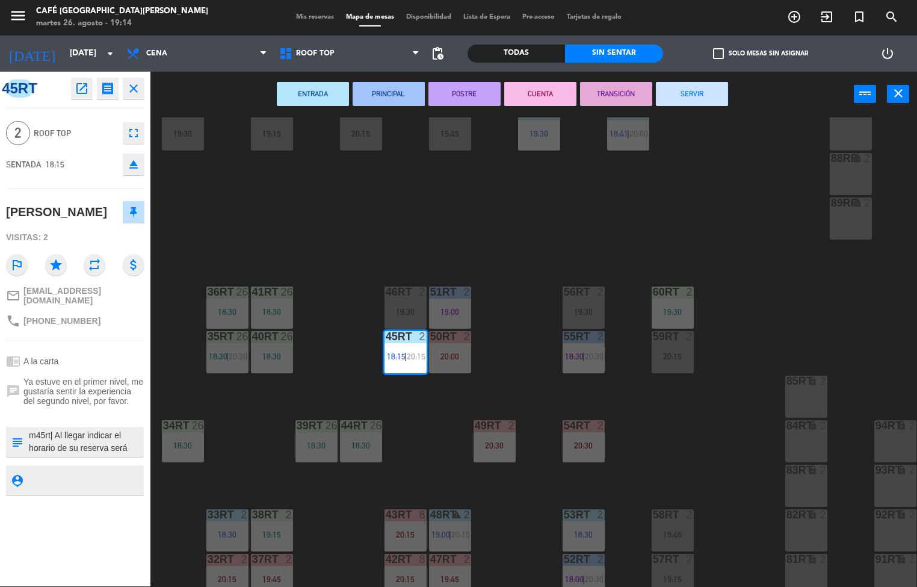
click at [395, 99] on button "PRINCIPAL" at bounding box center [389, 94] width 72 height 24
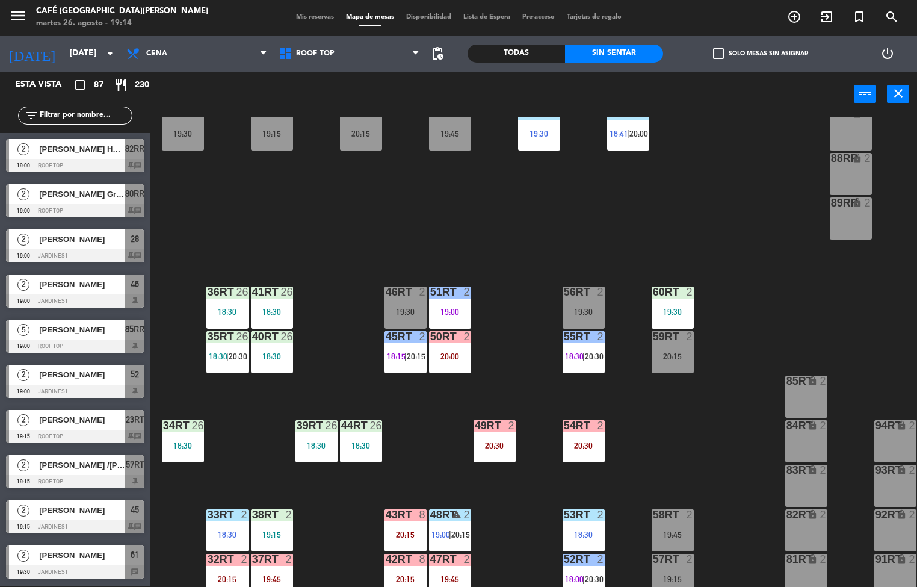
scroll to position [42, 0]
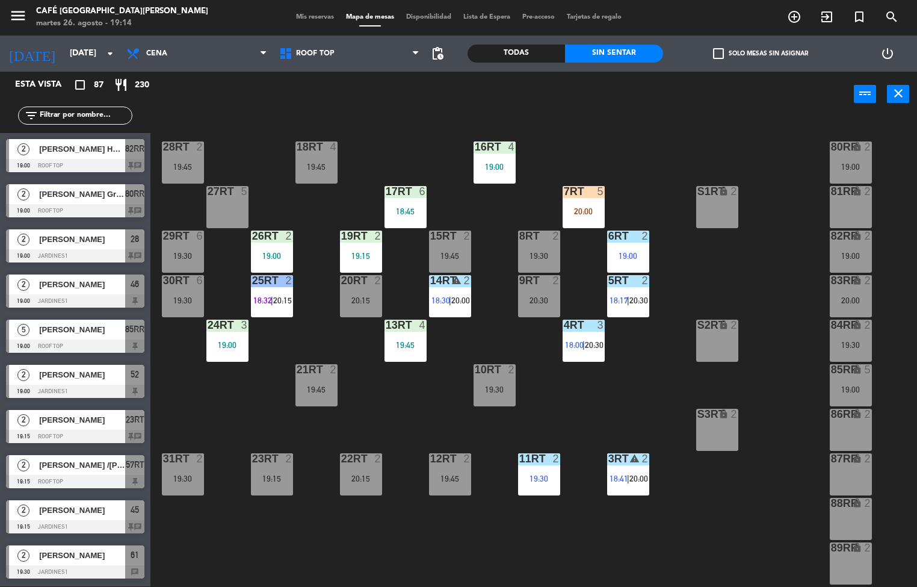
click at [575, 342] on span "18:00" at bounding box center [574, 345] width 19 height 10
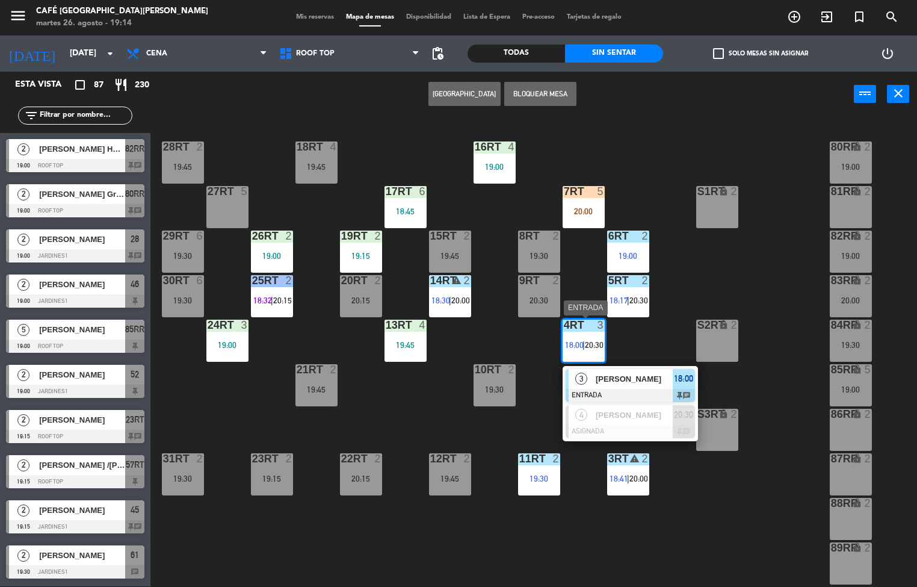
click at [605, 378] on span "[PERSON_NAME]" at bounding box center [634, 378] width 77 height 13
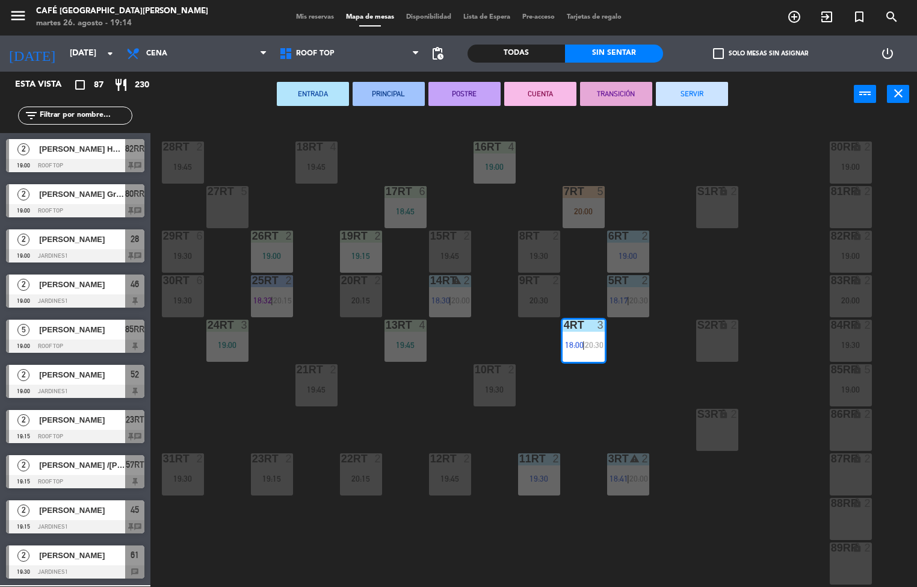
click at [380, 94] on button "PRINCIPAL" at bounding box center [389, 94] width 72 height 24
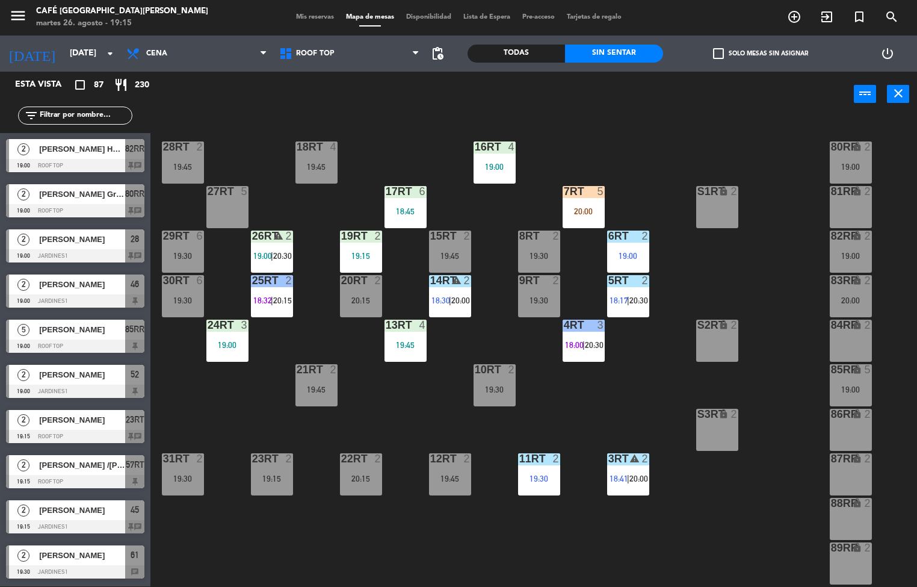
click at [527, 474] on div "19:30" at bounding box center [539, 478] width 42 height 8
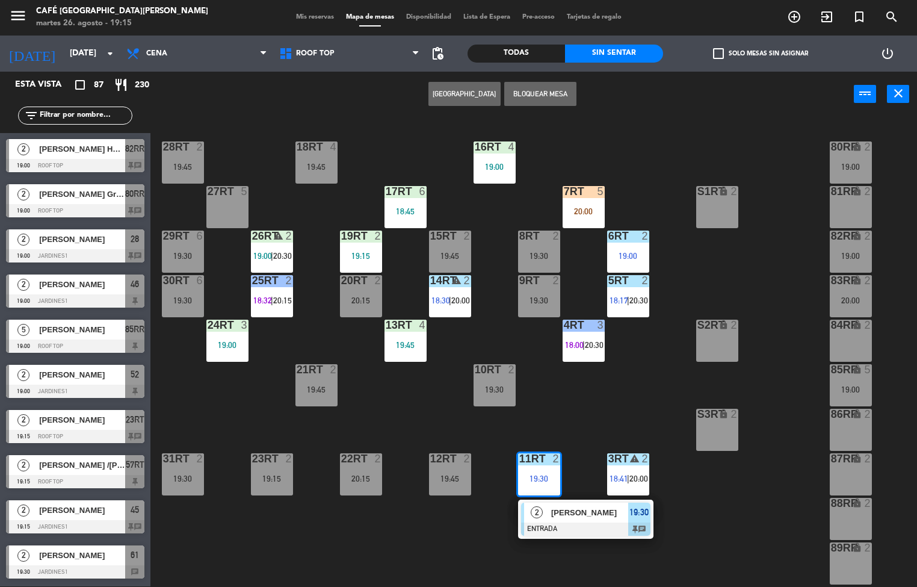
click at [690, 409] on div "S3RT" at bounding box center [697, 414] width 20 height 11
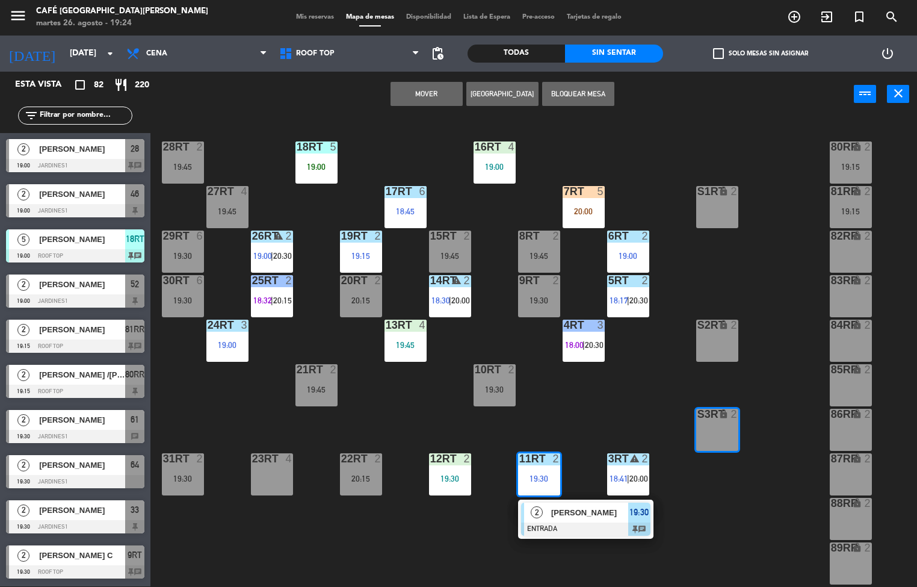
click at [717, 520] on div "18RT 5 19:00 16RT 4 19:00 28RT 2 19:45 80RR lock 2 19:15 27RT 4 19:45 7RT 5 20:…" at bounding box center [538, 351] width 758 height 469
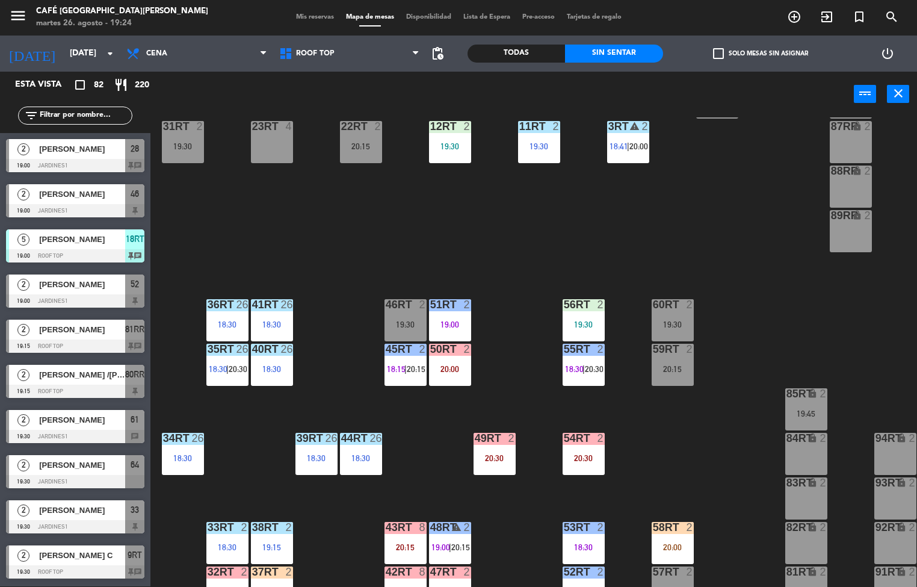
scroll to position [418, 0]
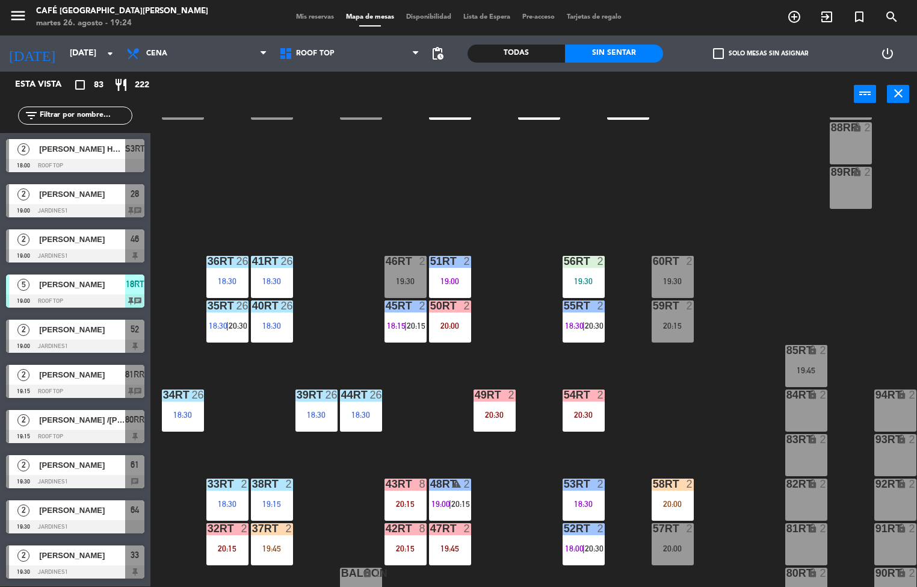
click at [274, 339] on div "40RT 26 18:30" at bounding box center [272, 321] width 42 height 42
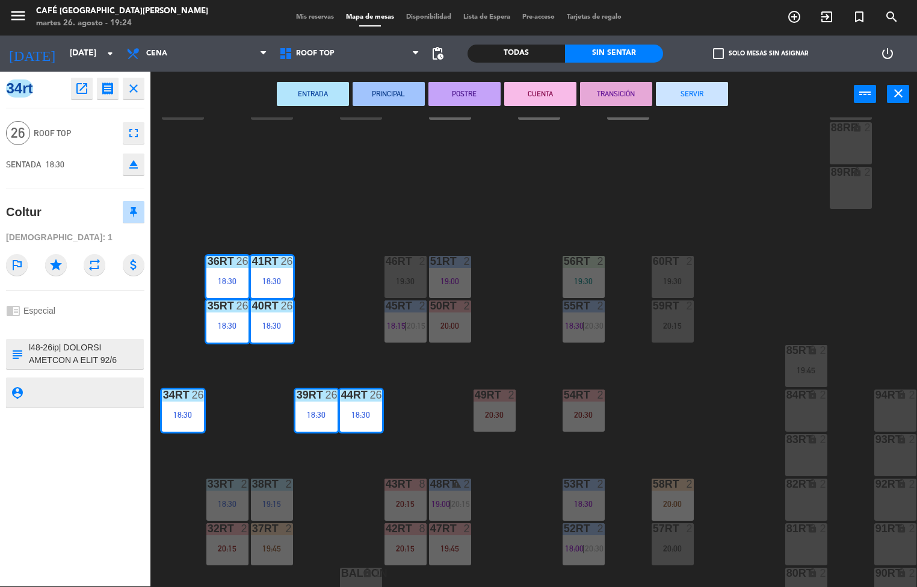
click at [79, 87] on icon "open_in_new" at bounding box center [82, 88] width 14 height 14
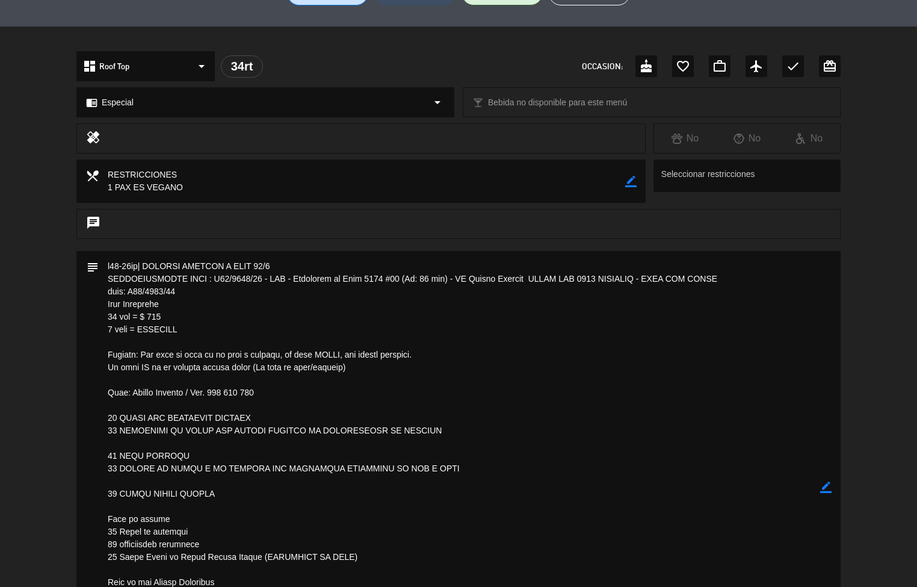
scroll to position [348, 0]
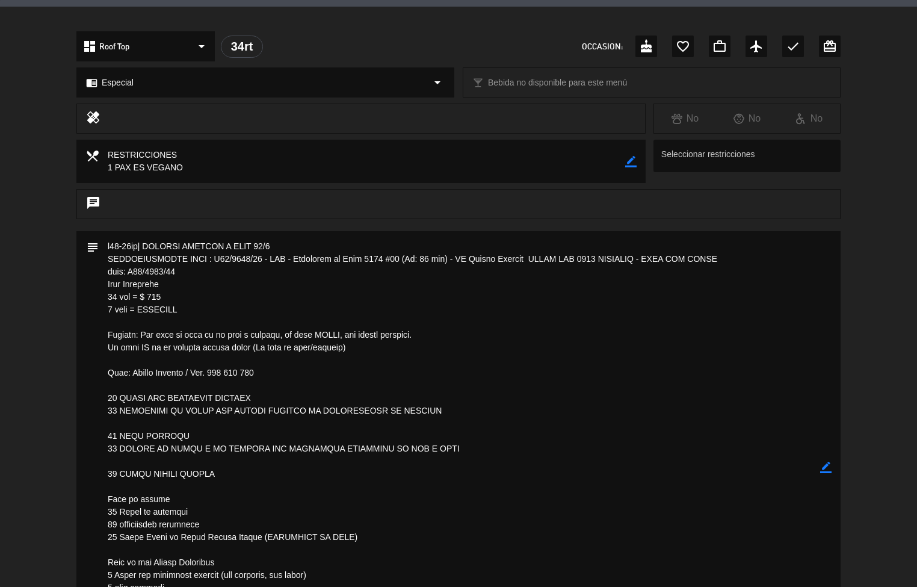
click at [439, 470] on textarea at bounding box center [459, 467] width 721 height 472
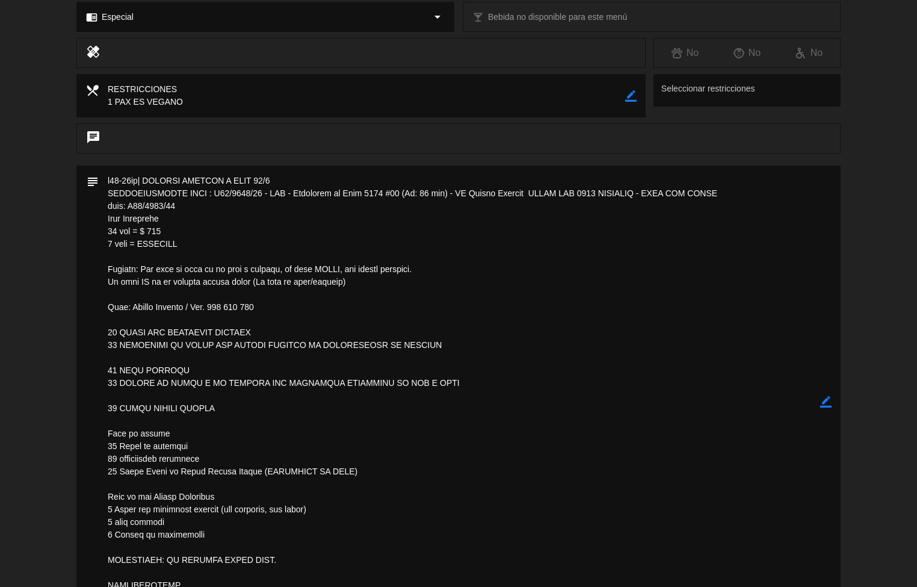
scroll to position [0, 0]
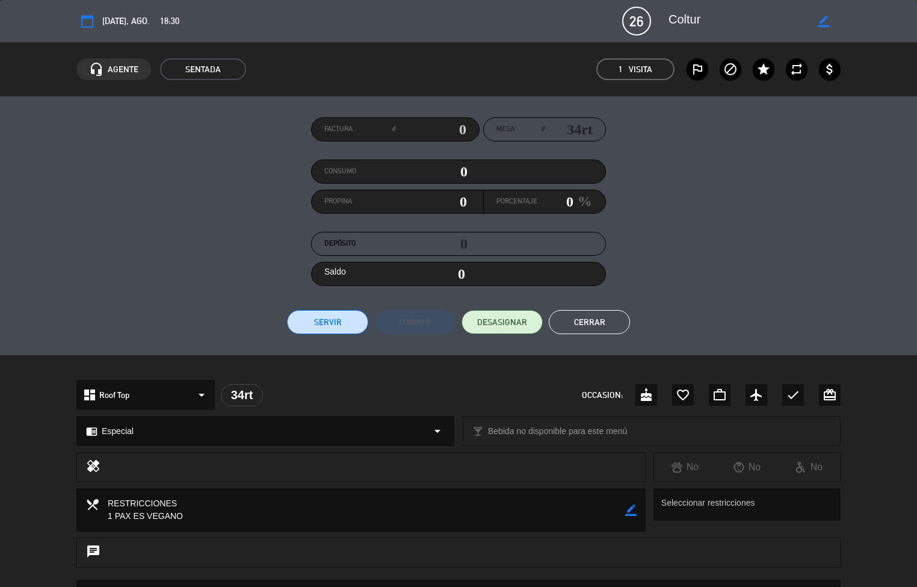
click at [603, 316] on button "Cerrar" at bounding box center [589, 322] width 81 height 24
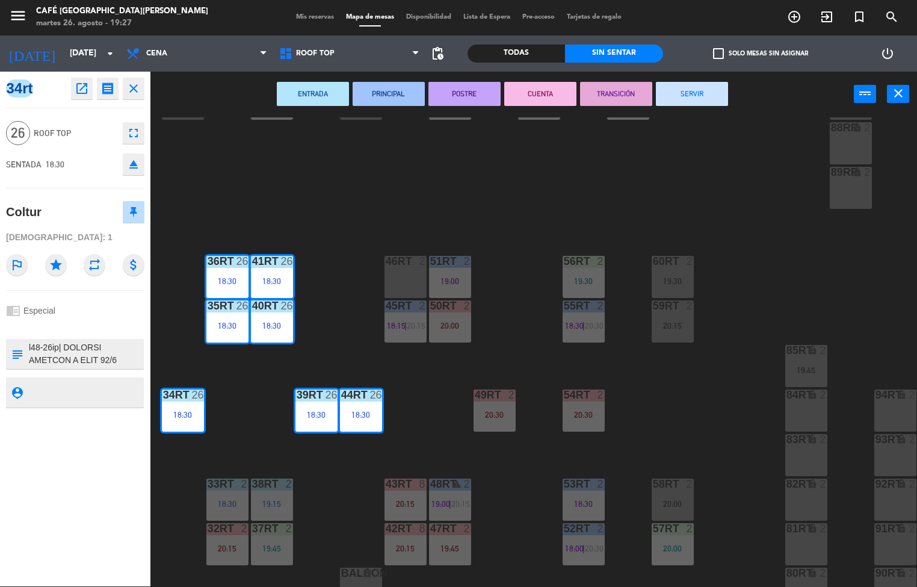
click at [690, 412] on div "18RT 5 19:00 16RT 4 19:00 28RT 2 19:27 80RR lock 2 19:15 27RT 4 19:45 7RT 5 20:…" at bounding box center [538, 351] width 758 height 469
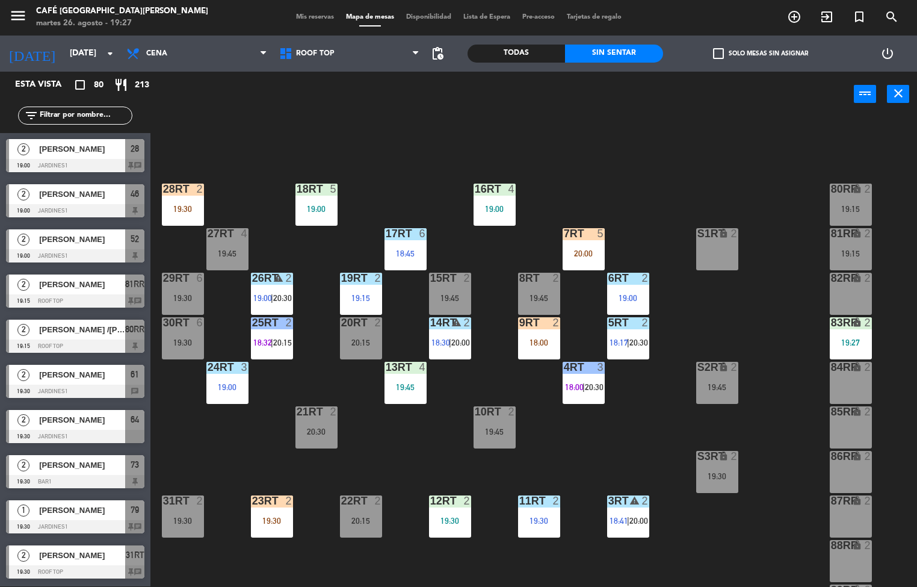
click at [449, 520] on div "19:30" at bounding box center [450, 520] width 42 height 8
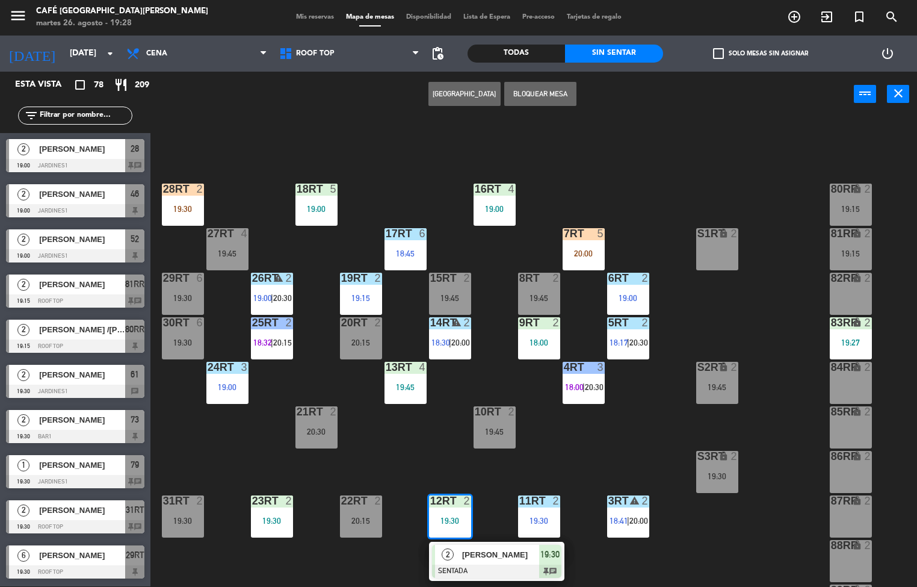
click at [596, 419] on div "18RT 5 19:00 16RT 4 19:00 28RT 2 19:30 80RR lock 2 19:15 27RT 4 19:45 7RT 5 20:…" at bounding box center [538, 351] width 758 height 469
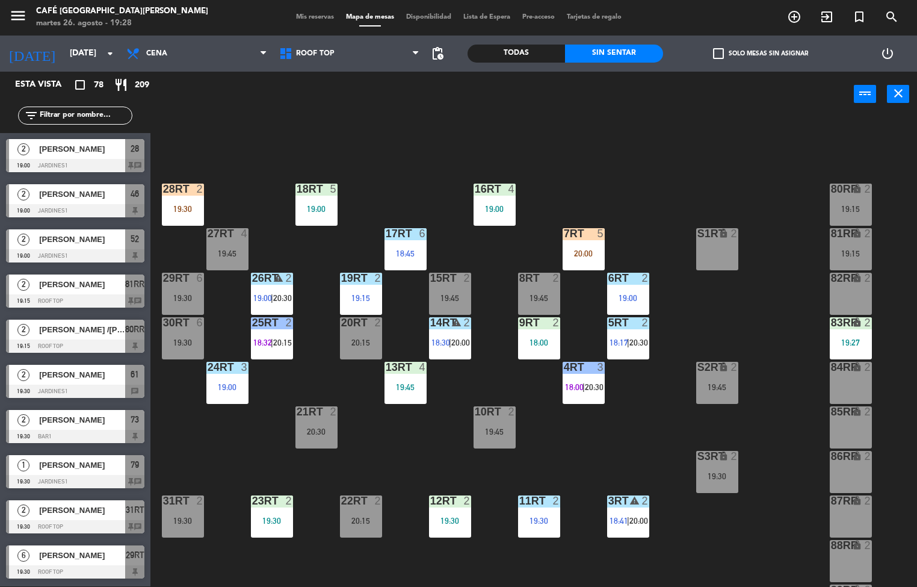
click at [628, 439] on div "18RT 5 19:00 16RT 4 19:00 28RT 2 19:30 80RR lock 2 19:15 27RT 4 19:45 7RT 5 20:…" at bounding box center [538, 351] width 758 height 469
click at [605, 434] on div "18RT 5 19:00 16RT 4 19:00 28RT 2 19:30 80RR lock 2 19:15 27RT 4 19:45 7RT 5 20:…" at bounding box center [538, 351] width 758 height 469
click at [605, 439] on div "18RT 5 19:00 16RT 4 19:00 28RT 2 19:30 80RR lock 2 19:15 27RT 4 19:45 7RT 5 20:…" at bounding box center [538, 351] width 758 height 469
click at [605, 443] on div "18RT 5 19:00 16RT 4 19:00 28RT 2 19:30 80RR lock 2 19:15 27RT 4 19:45 7RT 5 20:…" at bounding box center [538, 351] width 758 height 469
click at [612, 436] on div "18RT 5 19:00 16RT 4 19:00 28RT 2 19:30 80RR lock 2 19:15 27RT 4 19:45 7RT 5 20:…" at bounding box center [538, 351] width 758 height 469
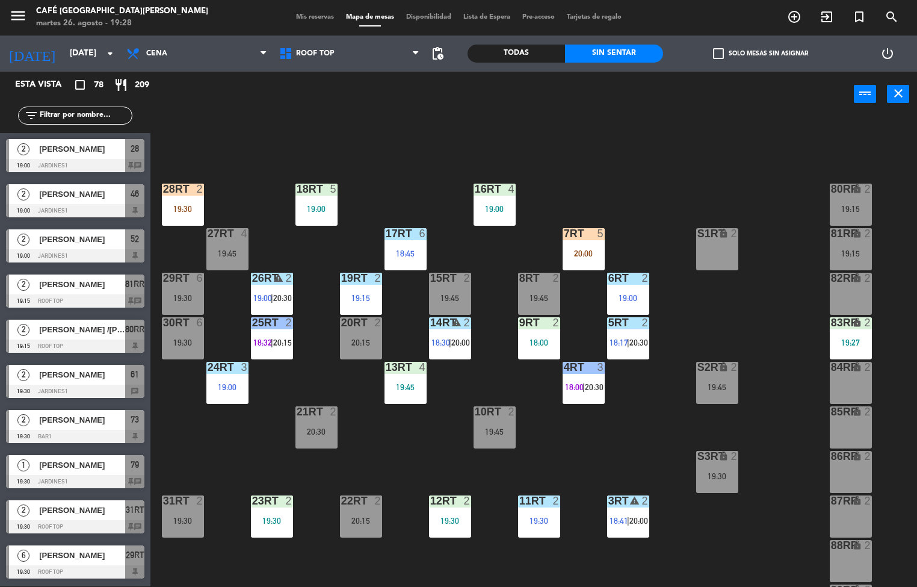
click at [603, 437] on div "18RT 5 19:00 16RT 4 19:00 28RT 2 19:30 80RR lock 2 19:15 27RT 4 19:45 7RT 5 20:…" at bounding box center [538, 351] width 758 height 469
click at [603, 439] on div "18RT 5 19:00 16RT 4 19:00 28RT 2 19:30 80RR lock 2 19:15 27RT 4 19:45 7RT 5 20:…" at bounding box center [538, 351] width 758 height 469
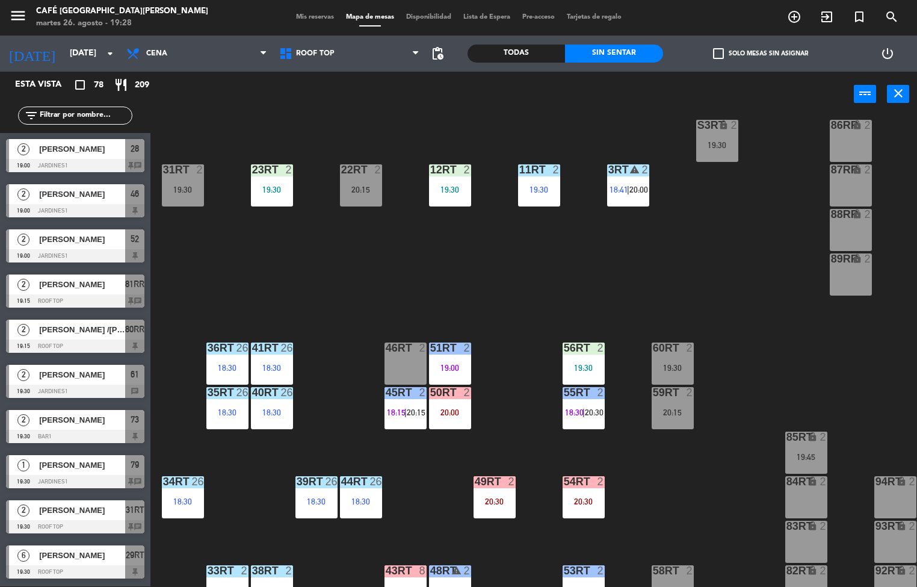
scroll to position [446, 0]
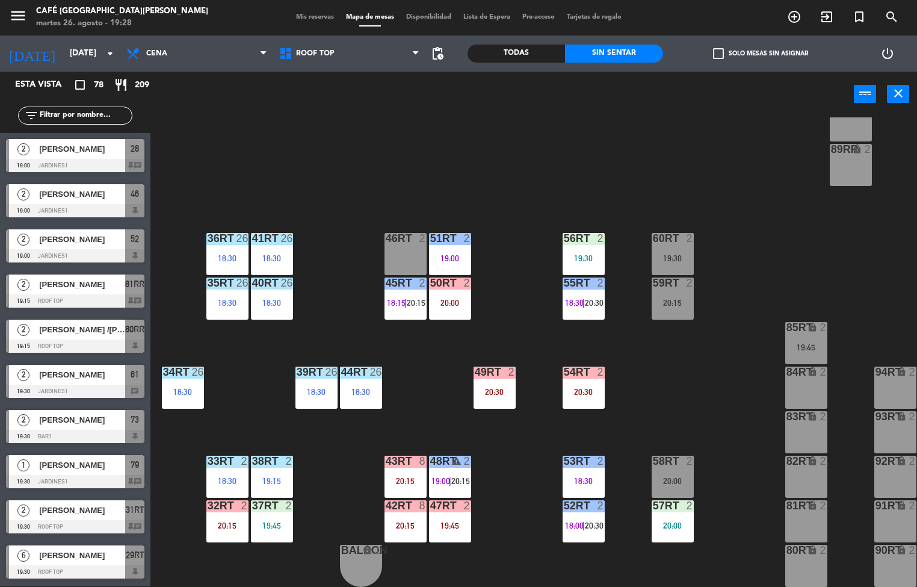
click at [592, 287] on div "55RT 2 18:30 | 20:30" at bounding box center [584, 298] width 42 height 42
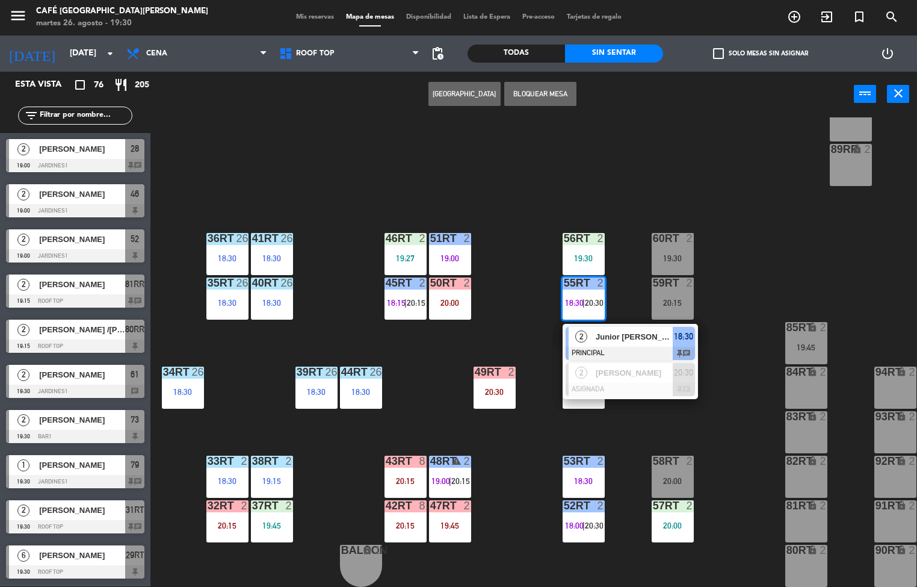
click at [758, 195] on div "18RT 5 19:00 16RT 4 19:00 28RT 2 19:30 80RR lock 2 19:15 27RT 4 19:45 7RT 5 20:…" at bounding box center [538, 351] width 758 height 469
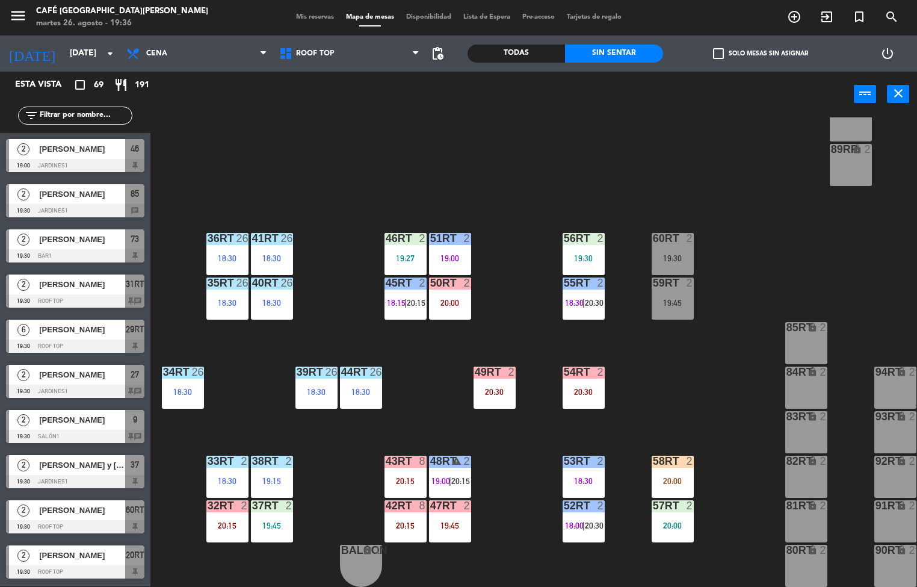
scroll to position [0, 0]
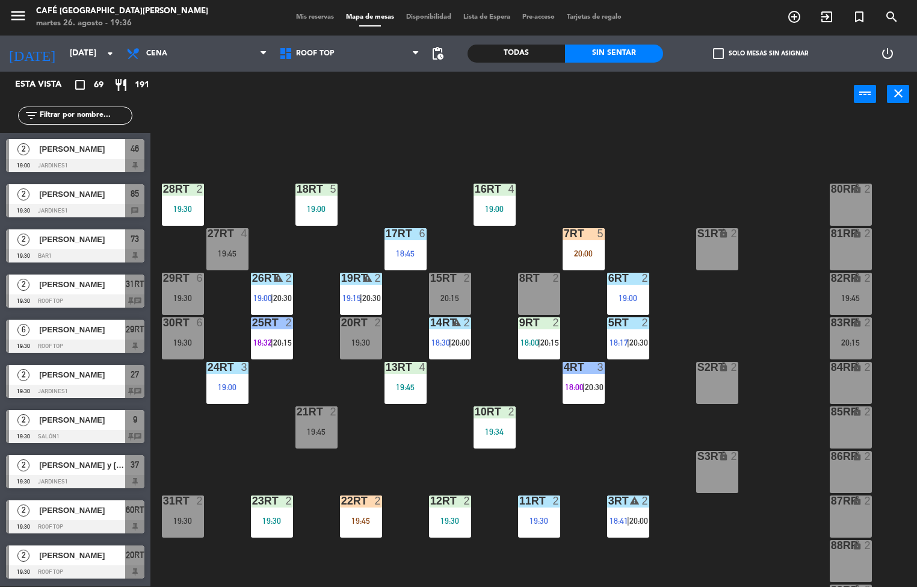
click at [271, 520] on div "19:30" at bounding box center [272, 520] width 42 height 8
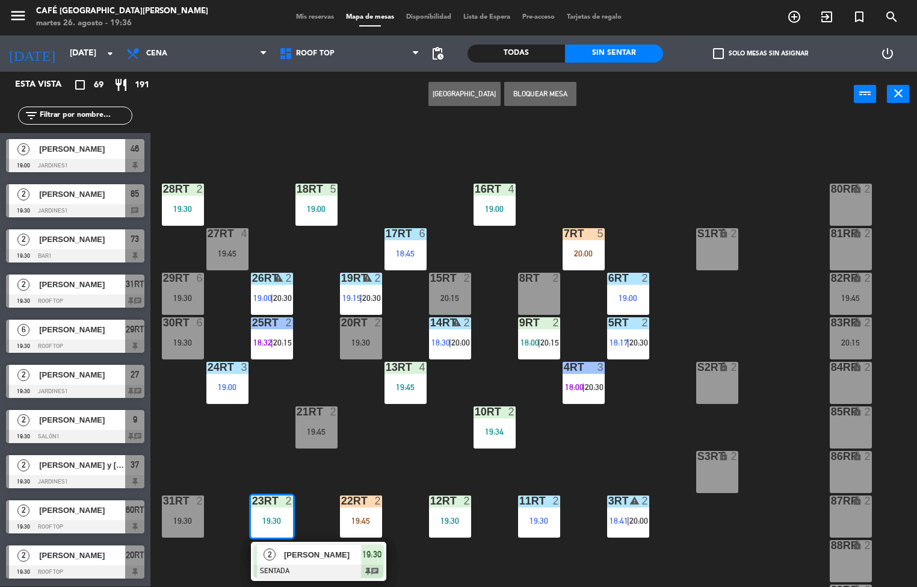
click at [323, 564] on div at bounding box center [318, 570] width 129 height 13
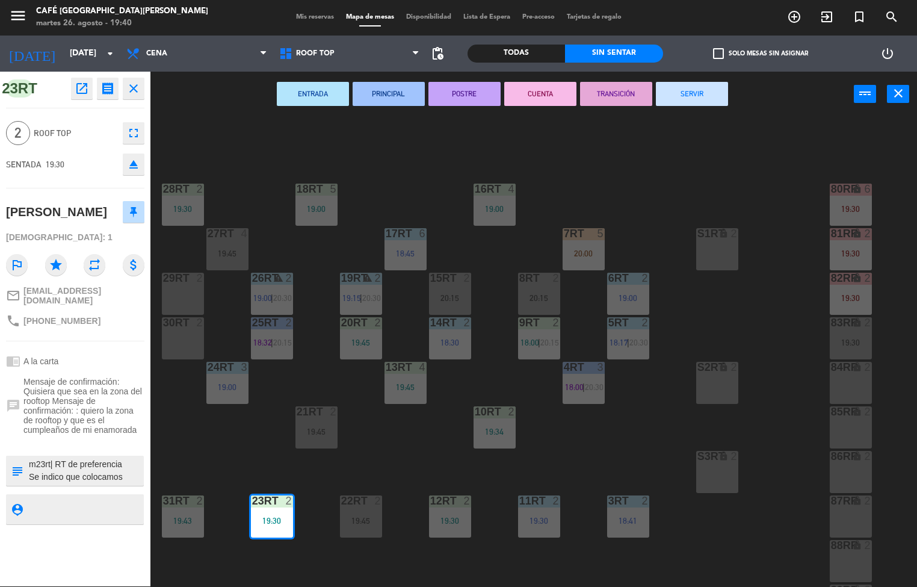
click at [403, 450] on div "18RT 5 19:00 16RT 4 19:00 28RT 2 19:30 80RR lock 6 19:30 27RT 4 19:45 7RT 5 20:…" at bounding box center [538, 351] width 758 height 469
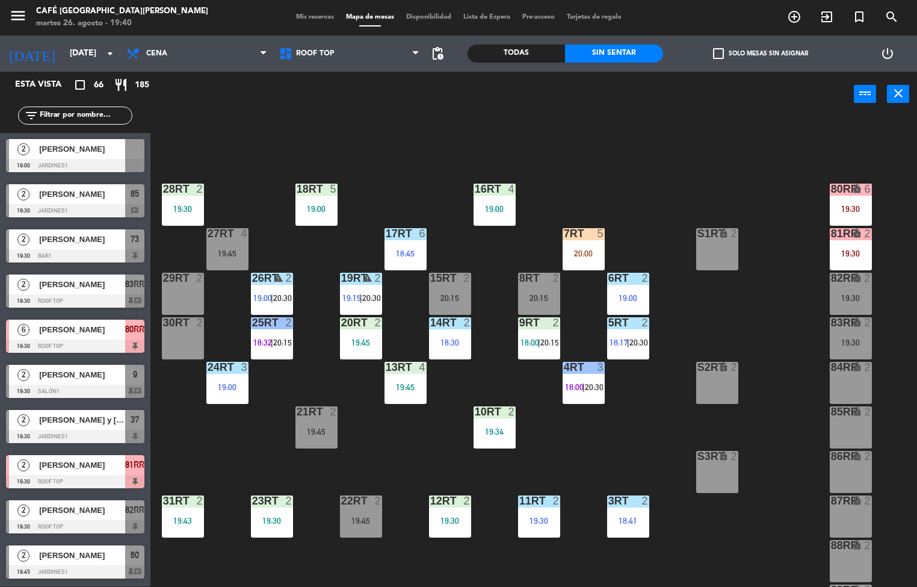
click at [499, 425] on div "10RT 2 19:34" at bounding box center [495, 427] width 42 height 42
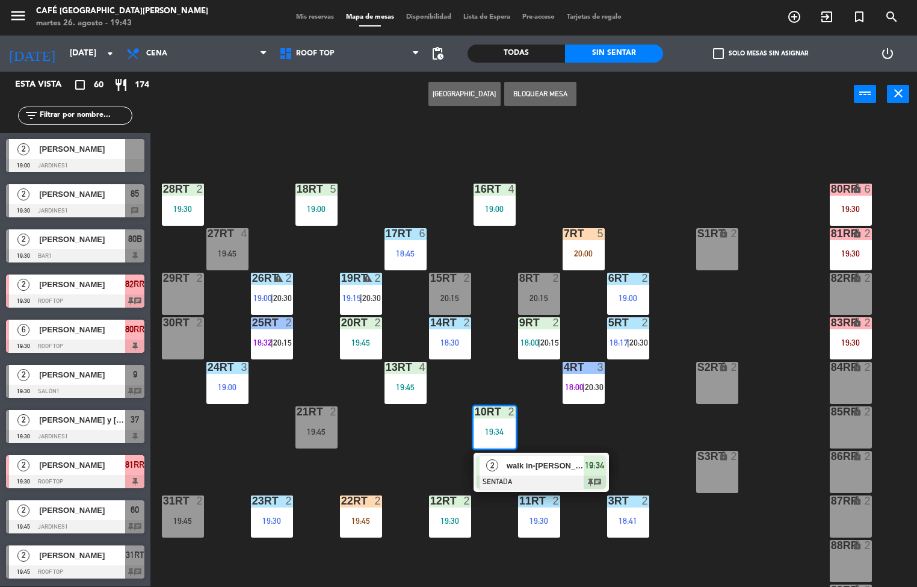
scroll to position [446, 0]
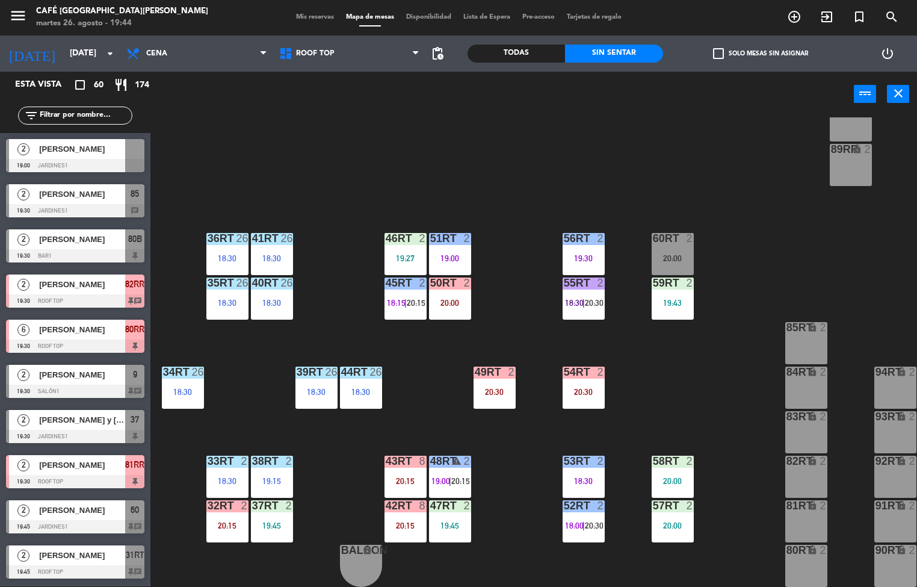
click at [709, 368] on div "18RT 5 19:00 16RT 4 19:00 28RT 2 19:30 80RR lock 6 19:30 27RT 4 19:45 7RT 5 20:…" at bounding box center [538, 351] width 758 height 469
click at [711, 369] on div "18RT 5 19:00 16RT 4 19:00 28RT 2 19:30 80RR lock 6 19:30 27RT 4 19:45 7RT 5 20:…" at bounding box center [538, 351] width 758 height 469
click at [677, 287] on div "59RT 2 19:43" at bounding box center [673, 298] width 42 height 42
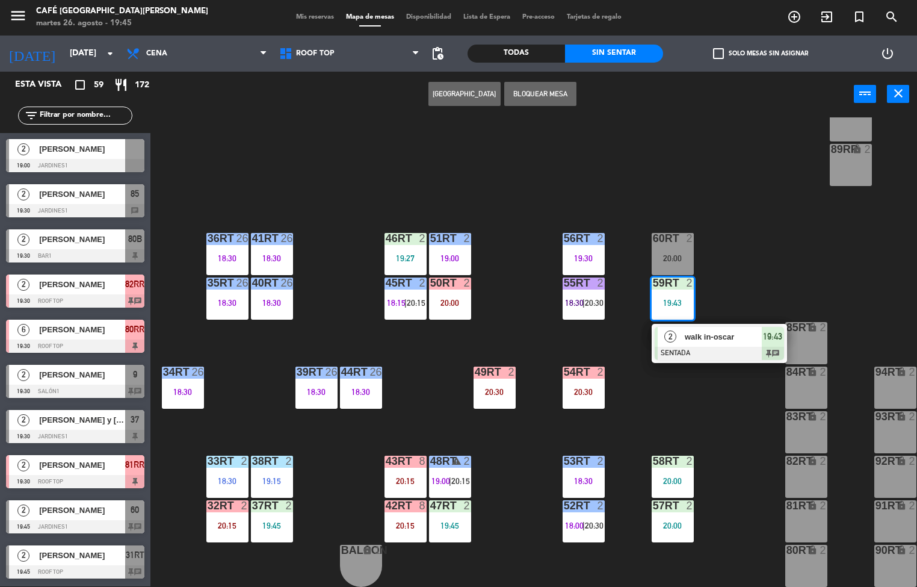
click at [755, 443] on div "18RT 5 19:00 16RT 4 19:00 28RT 2 19:30 80RR lock 6 19:30 27RT 4 19:45 7RT 5 20:…" at bounding box center [538, 351] width 758 height 469
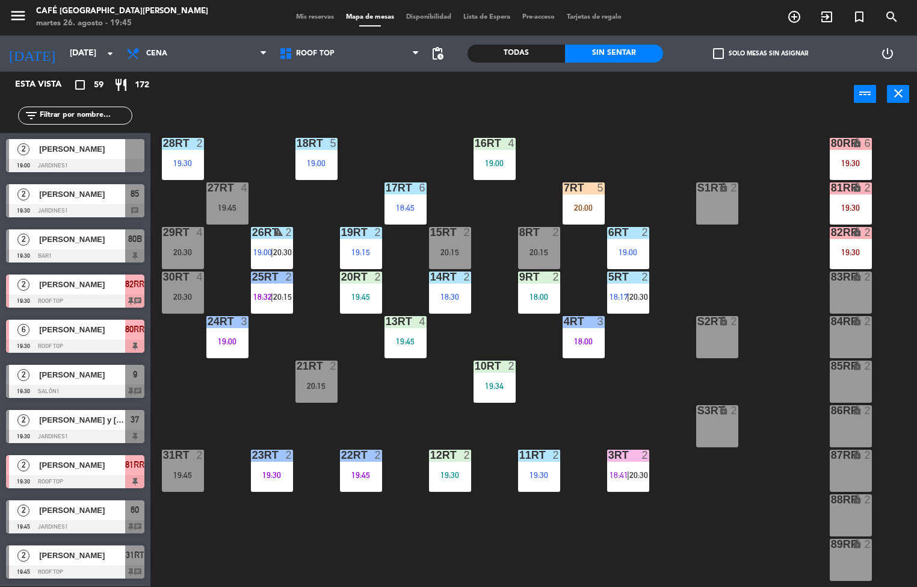
scroll to position [35, 0]
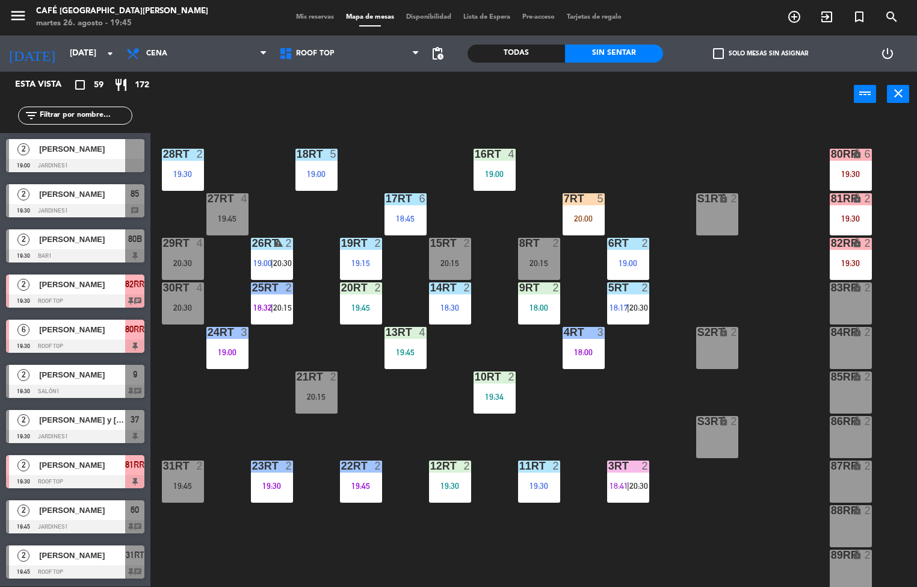
click at [634, 307] on span "20:30" at bounding box center [638, 308] width 19 height 10
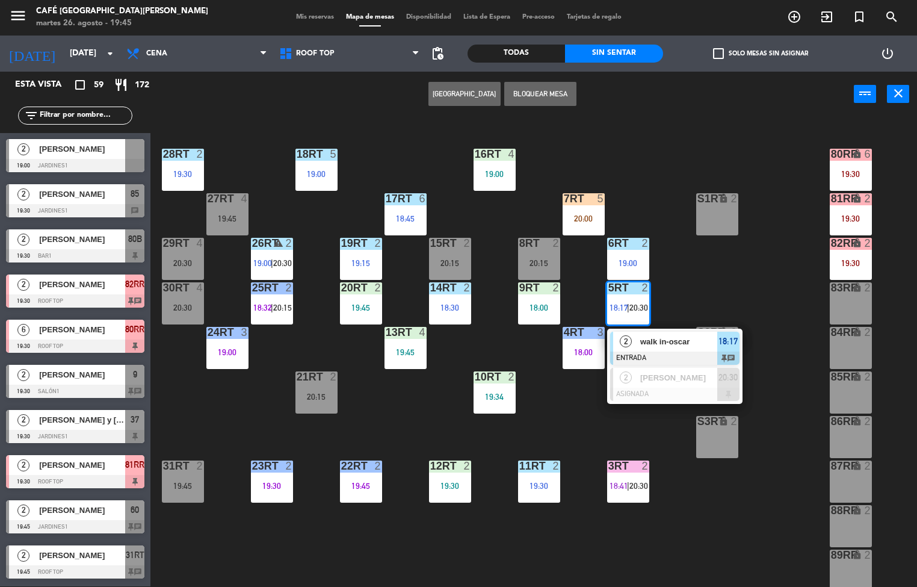
click at [652, 343] on span "walk in-oscar" at bounding box center [678, 341] width 77 height 13
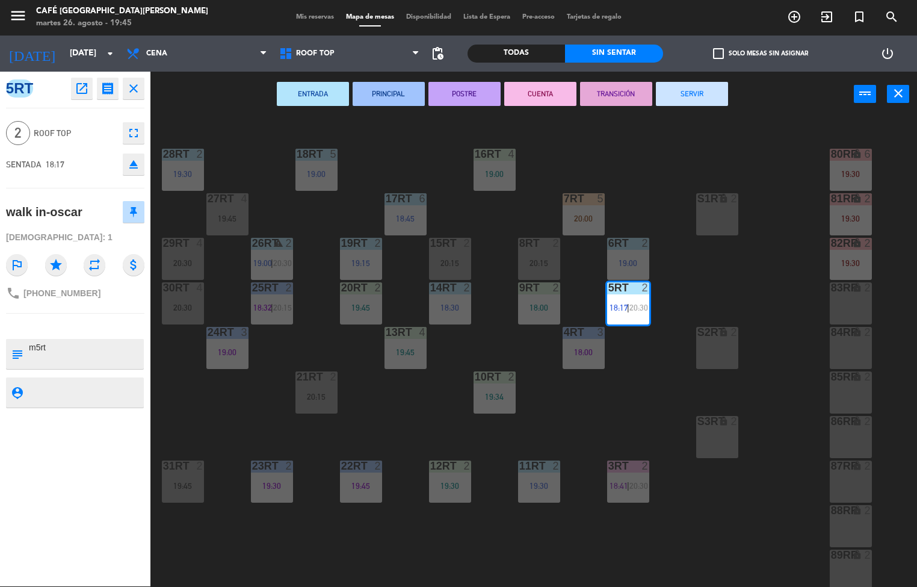
click at [392, 96] on button "PRINCIPAL" at bounding box center [389, 94] width 72 height 24
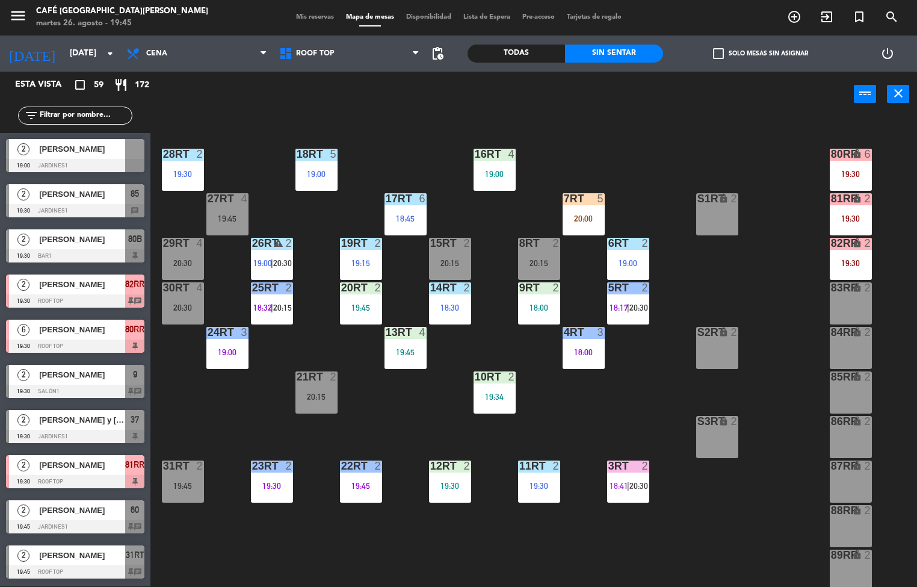
click at [626, 260] on div "19:00" at bounding box center [628, 263] width 42 height 8
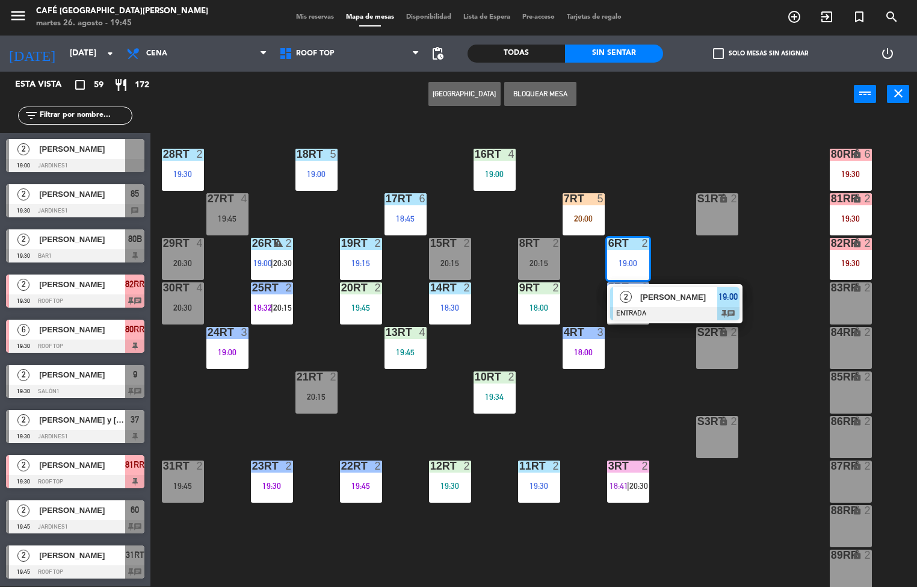
click at [652, 297] on span "[PERSON_NAME]" at bounding box center [678, 297] width 77 height 13
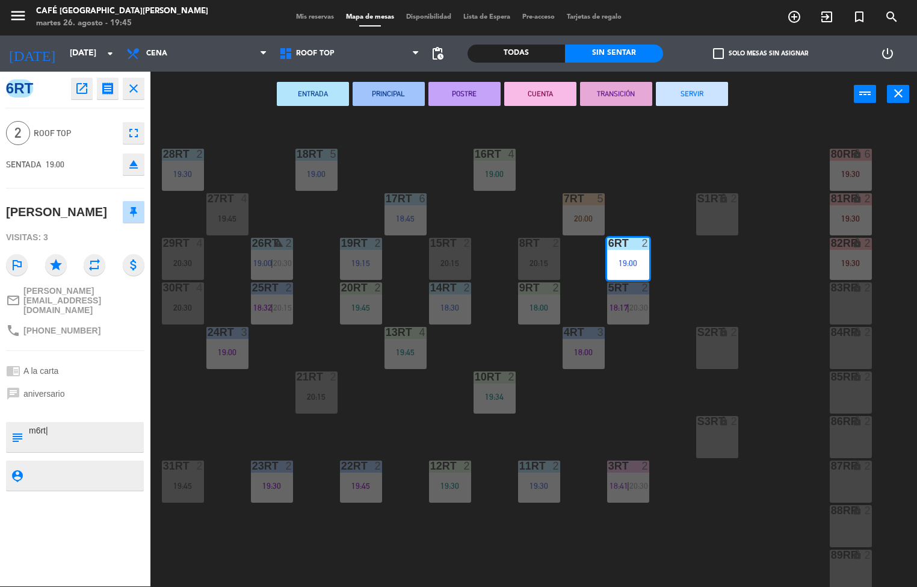
click at [311, 94] on button "ENTRADA" at bounding box center [313, 94] width 72 height 24
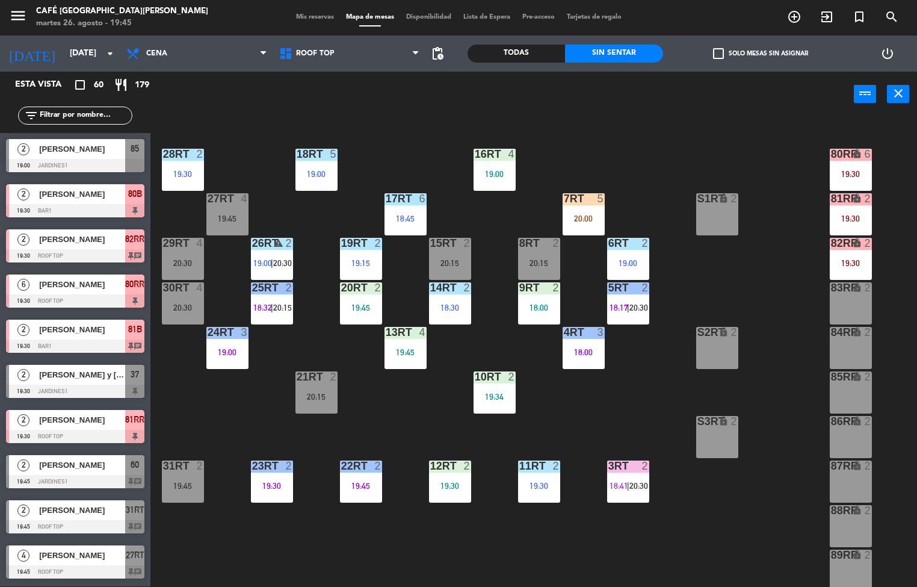
click at [627, 251] on div "6RT 2 19:00" at bounding box center [628, 259] width 42 height 42
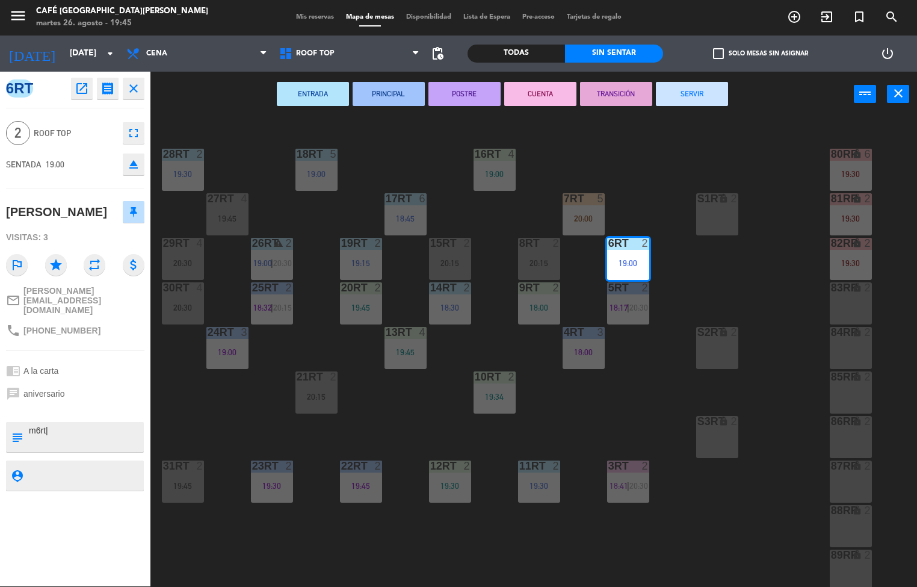
click at [392, 92] on button "PRINCIPAL" at bounding box center [389, 94] width 72 height 24
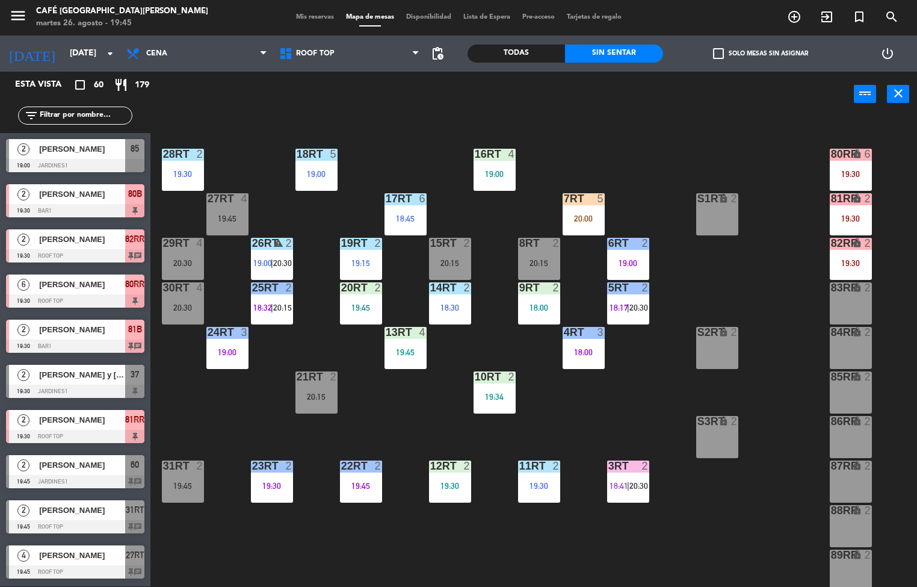
click at [431, 465] on div "12RT" at bounding box center [430, 465] width 1 height 11
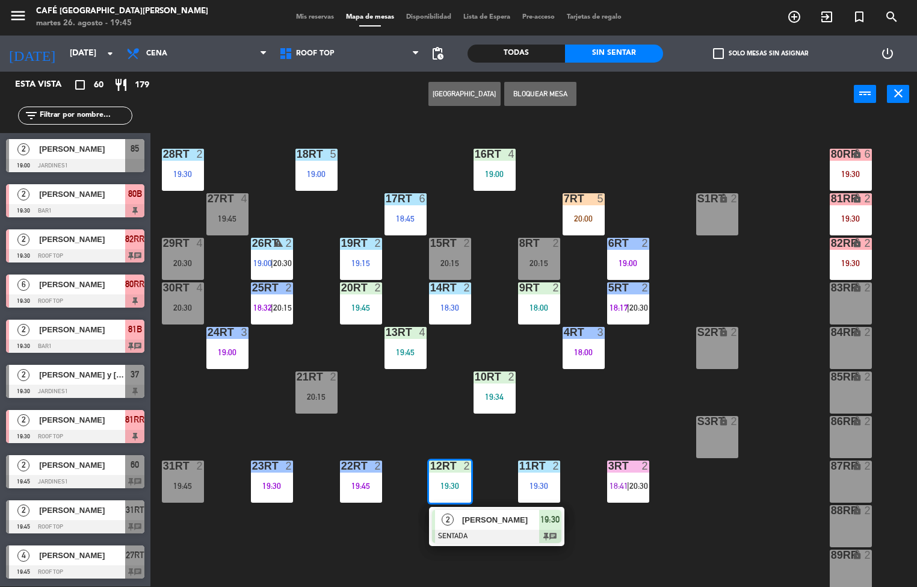
click at [470, 524] on span "[PERSON_NAME]" at bounding box center [500, 519] width 77 height 13
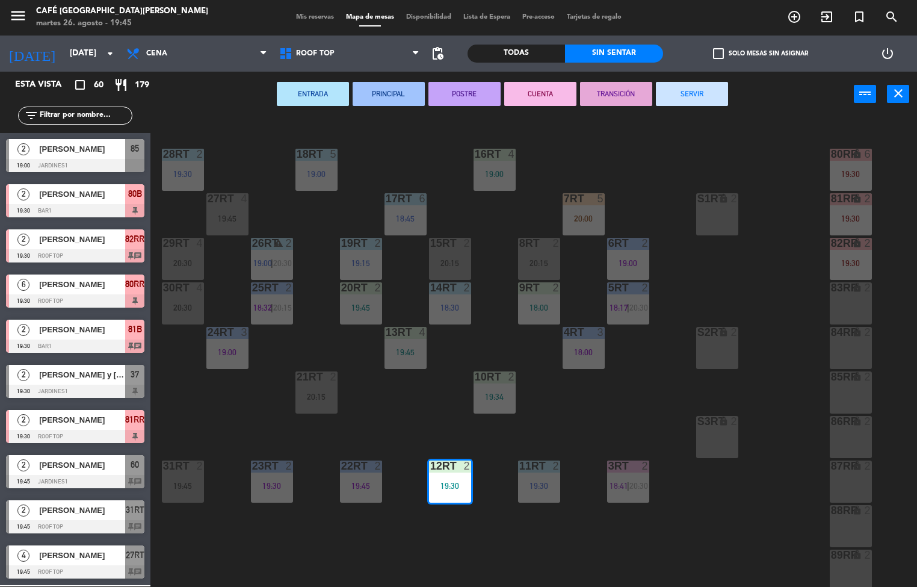
click at [384, 93] on button "PRINCIPAL" at bounding box center [389, 94] width 72 height 24
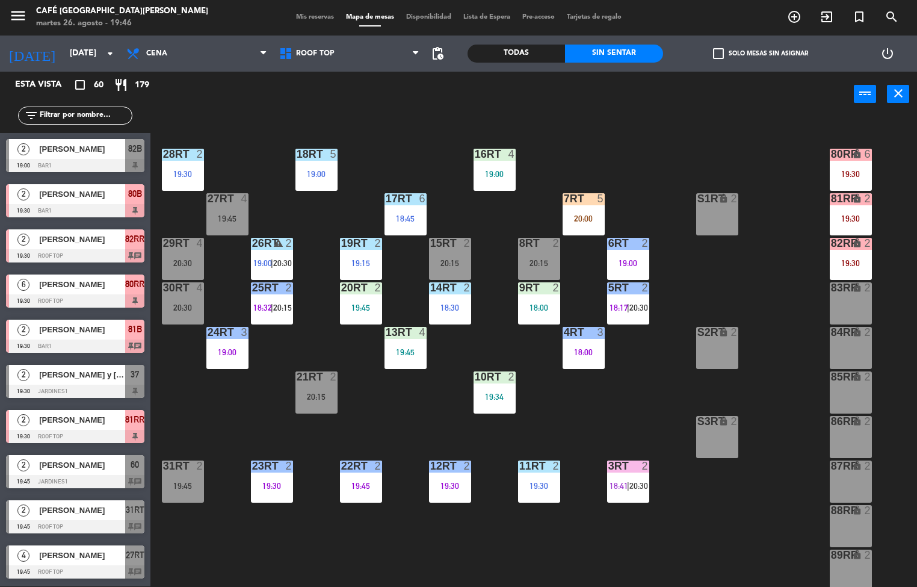
click at [289, 286] on div "2" at bounding box center [288, 287] width 7 height 11
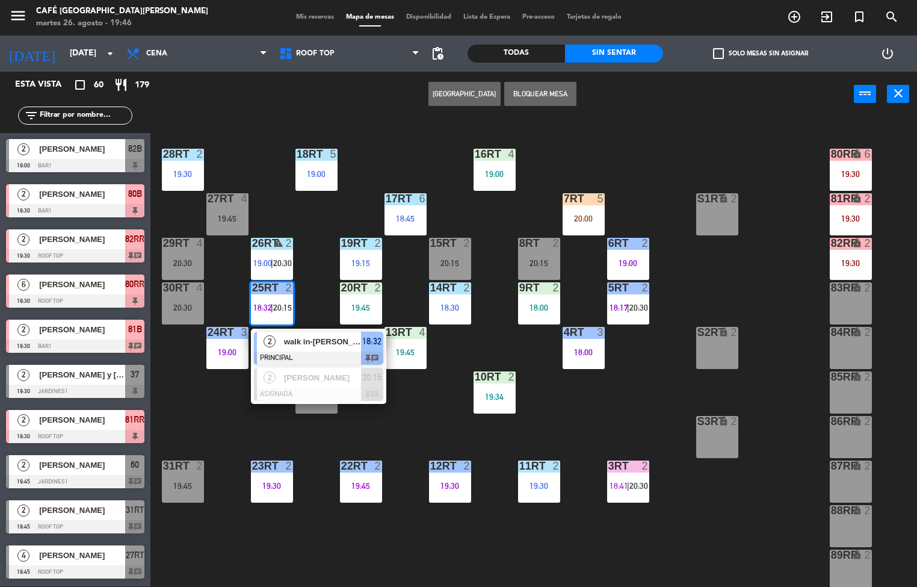
click at [307, 351] on div at bounding box center [318, 357] width 129 height 13
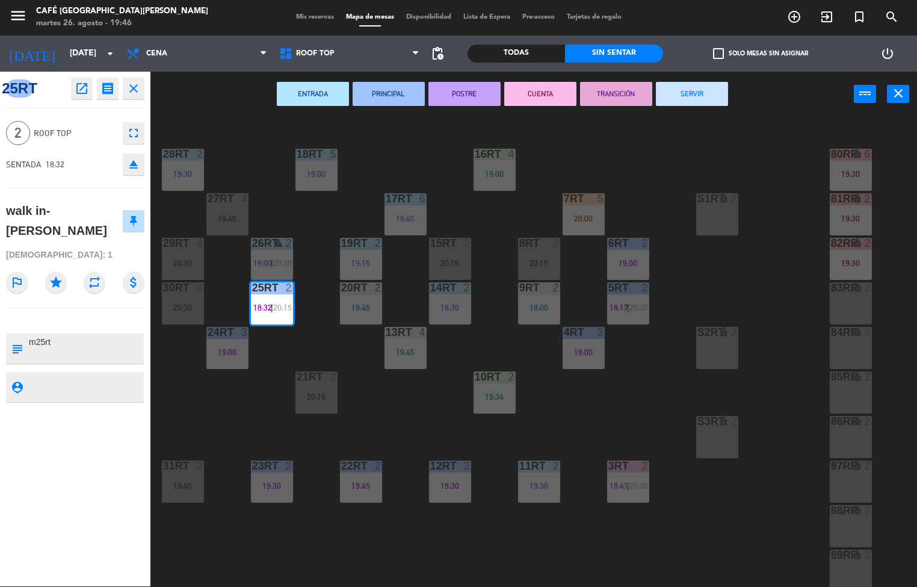
click at [471, 96] on button "POSTRE" at bounding box center [464, 94] width 72 height 24
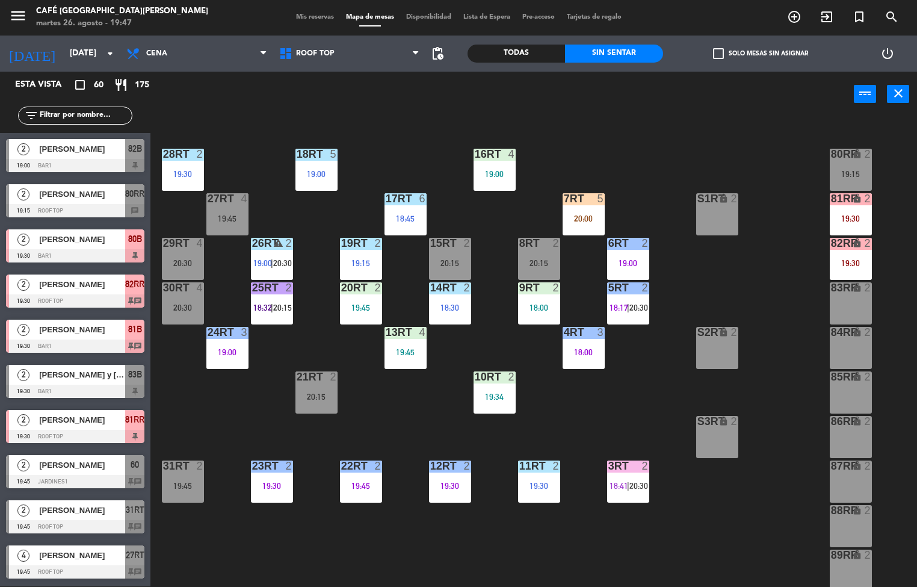
click at [423, 397] on div "18RT 5 19:00 16RT 4 19:00 28RT 2 19:30 80RR lock 2 19:15 27RT 4 19:45 7RT 5 20:…" at bounding box center [538, 351] width 758 height 469
click at [351, 484] on div "19:45" at bounding box center [361, 485] width 42 height 8
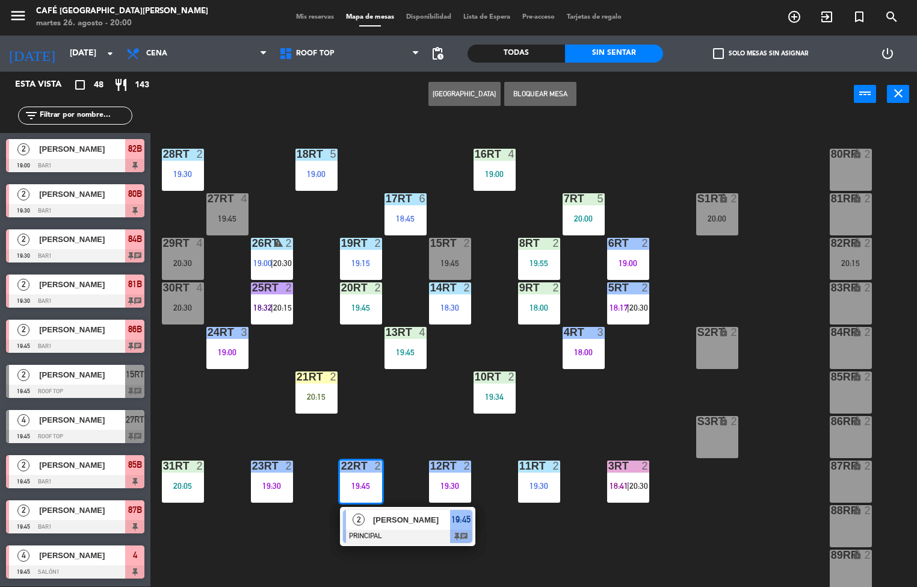
click at [597, 398] on div "18RT 5 19:00 16RT 4 19:00 28RT 2 19:30 80RR lock 2 27RT 4 19:45 7RT 5 20:00 S1R…" at bounding box center [538, 351] width 758 height 469
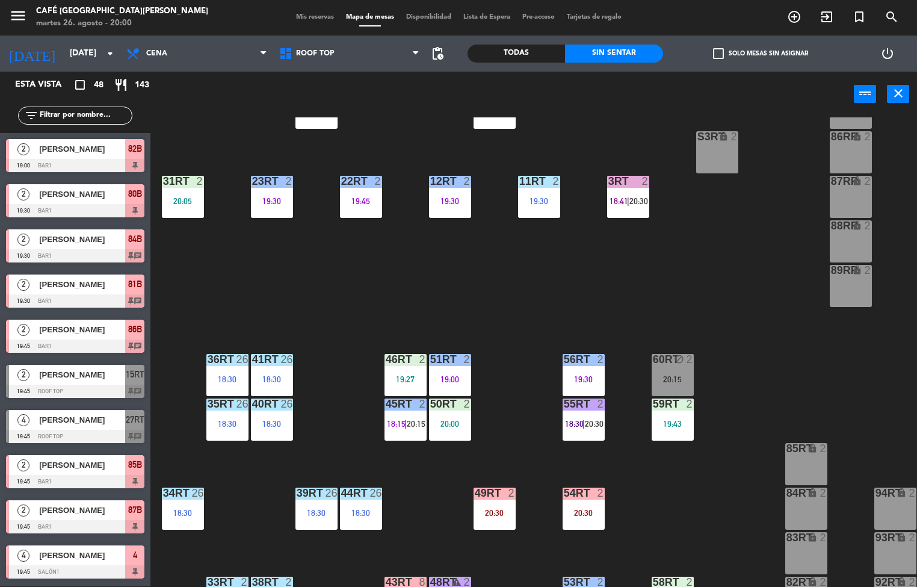
scroll to position [446, 0]
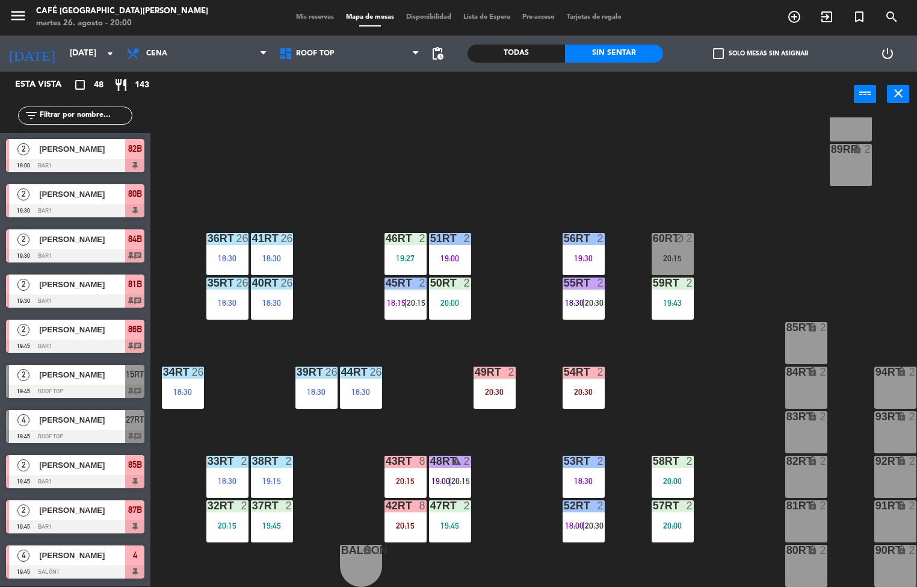
click at [469, 298] on div "20:00" at bounding box center [450, 302] width 42 height 8
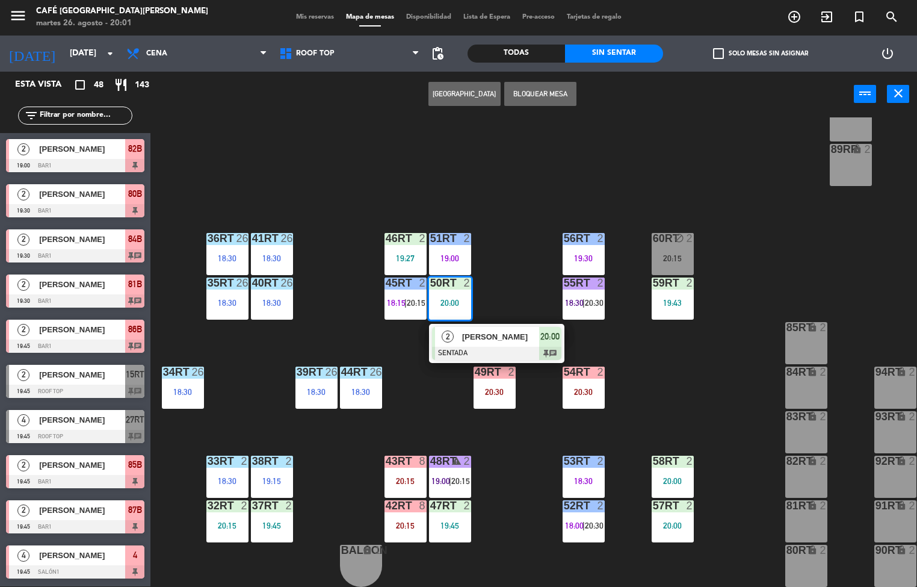
click at [343, 475] on div "18RT 5 19:00 16RT 4 19:00 28RT 2 19:30 80RR lock 2 27RT 4 19:45 7RT 5 20:00 S1R…" at bounding box center [538, 351] width 758 height 469
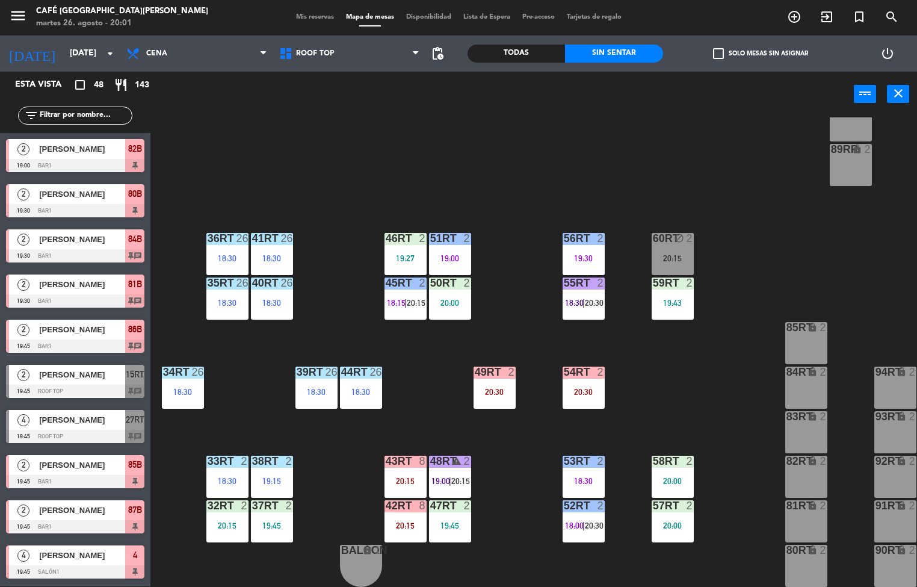
click at [392, 469] on div "43RT 8 20:15" at bounding box center [405, 476] width 42 height 42
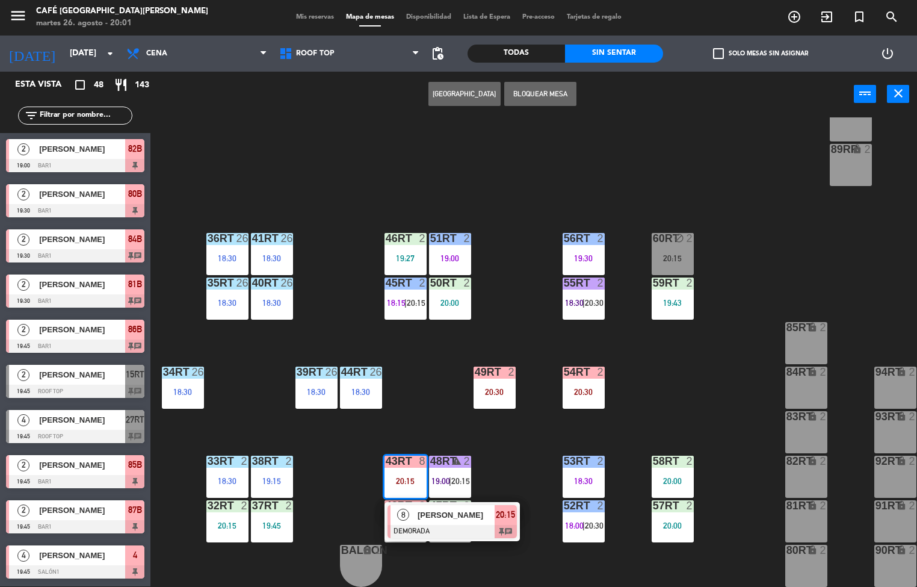
click at [423, 508] on span "[PERSON_NAME]" at bounding box center [456, 514] width 77 height 13
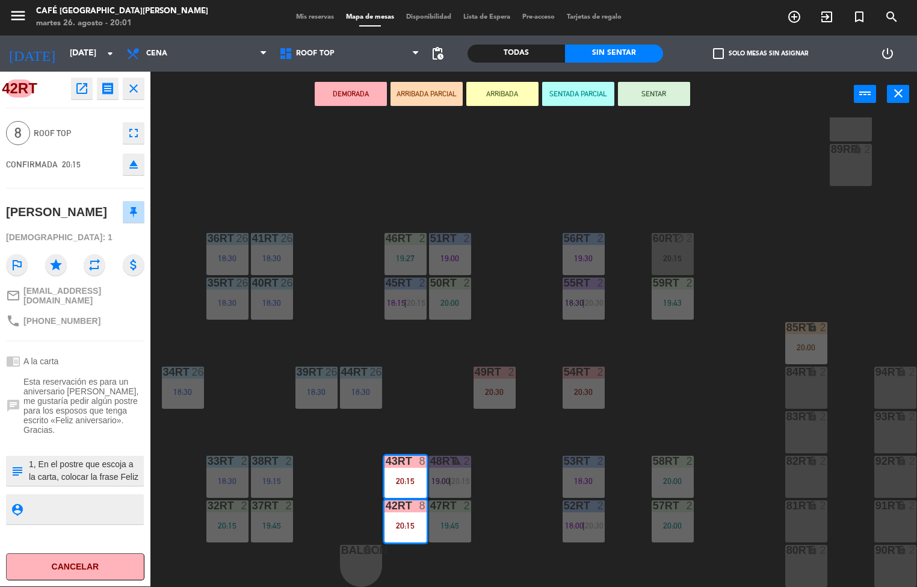
click at [237, 147] on div "18RT 5 19:00 16RT 4 19:00 28RT 2 19:30 80RR lock 2 27RT 4 19:45 7RT 5 20:00 S1R…" at bounding box center [538, 351] width 758 height 469
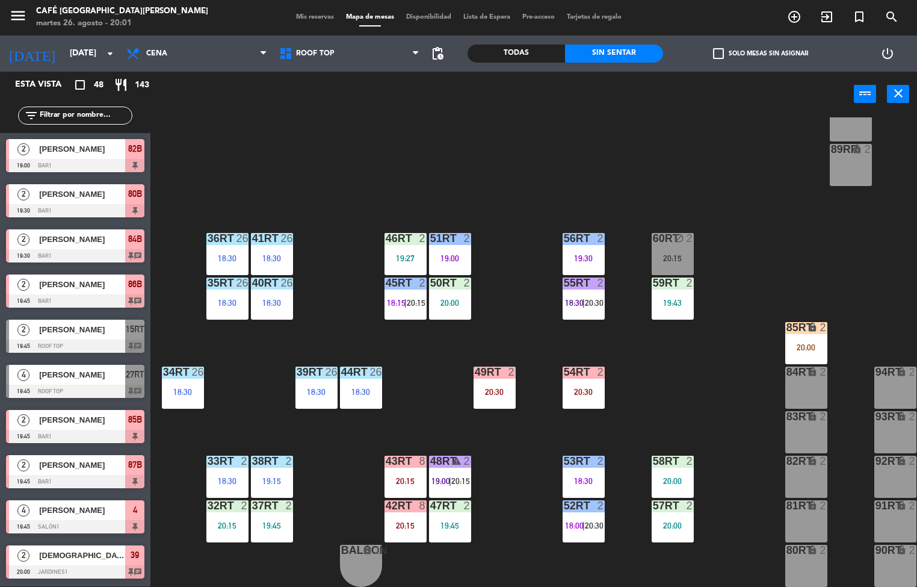
scroll to position [0, 0]
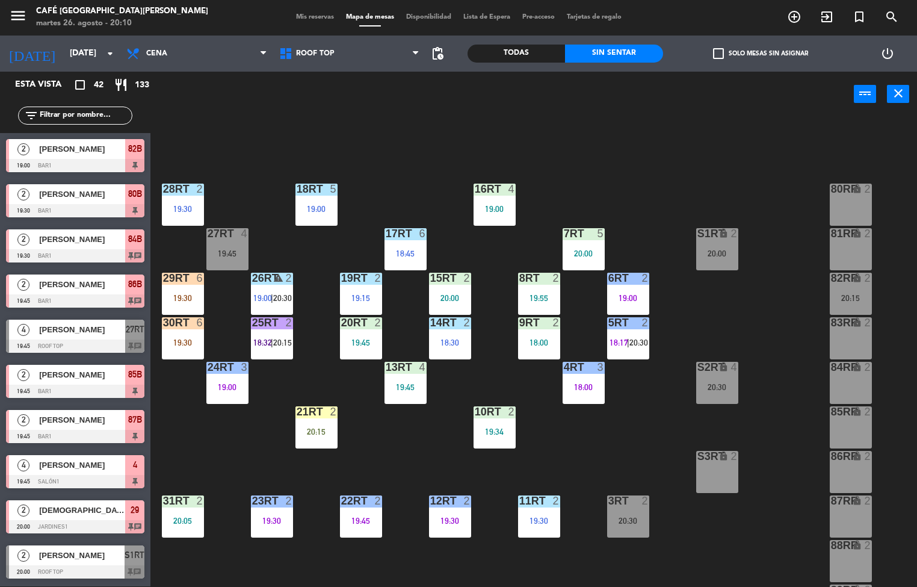
click at [434, 451] on div "18RT 5 19:00 16RT 4 19:00 28RT 2 19:30 80RR lock 2 27RT 4 19:45 7RT 5 20:00 S1R…" at bounding box center [538, 351] width 758 height 469
click at [315, 427] on div "20:15" at bounding box center [316, 431] width 42 height 8
click at [576, 446] on div "18RT 5 19:00 16RT 4 19:00 28RT 2 19:30 80RR lock 2 27RT 4 19:45 7RT 5 20:00 S1R…" at bounding box center [538, 351] width 758 height 469
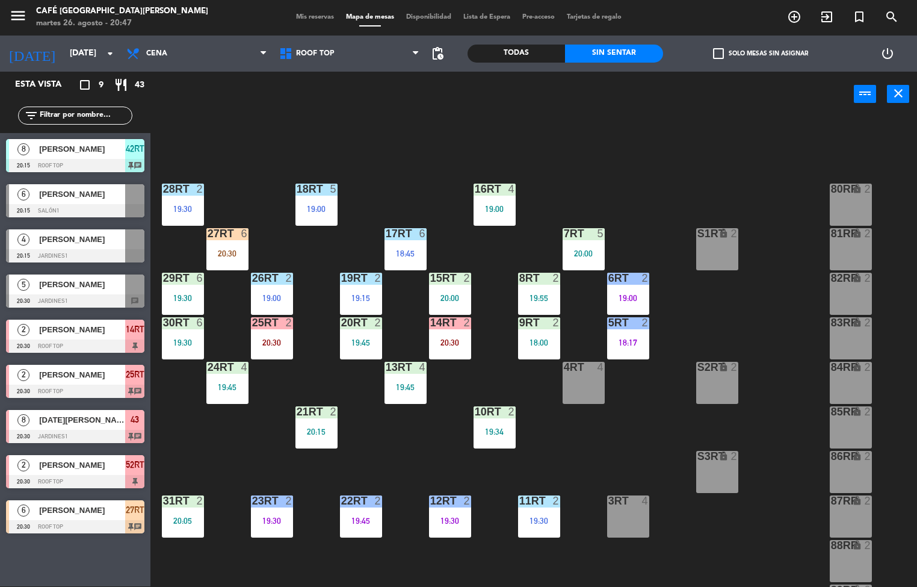
click at [575, 462] on div "18RT 5 19:00 16RT 4 19:00 28RT 2 19:30 80RR lock 2 27RT 6 20:30 7RT 5 20:00 S1R…" at bounding box center [538, 351] width 758 height 469
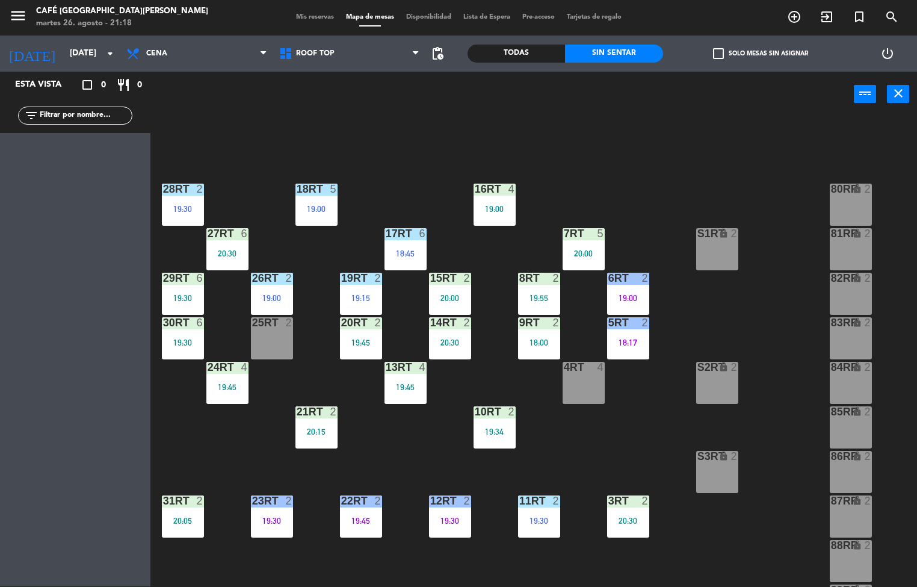
click at [578, 403] on div "4RT 4" at bounding box center [584, 383] width 42 height 42
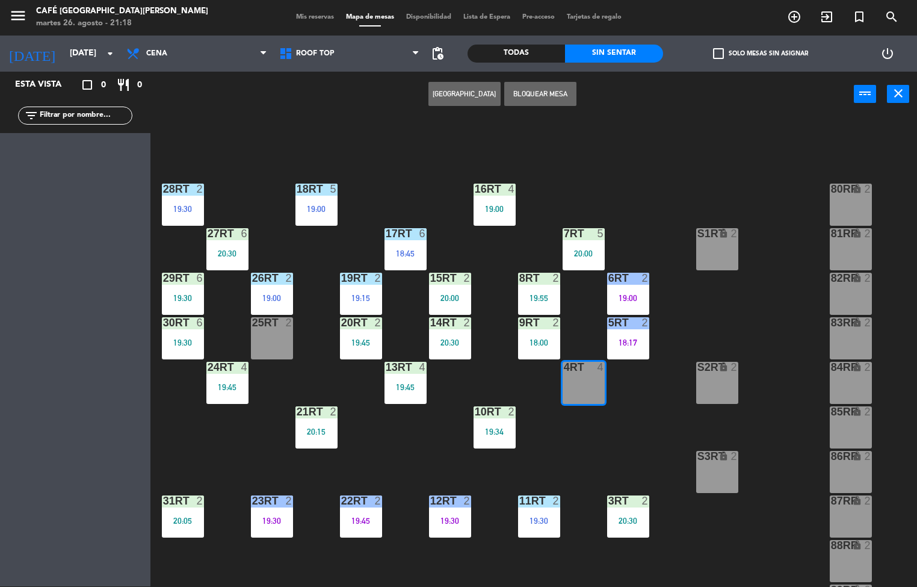
click at [598, 437] on div "18RT 5 19:00 16RT 4 19:00 28RT 2 19:30 80RR lock 2 27RT 6 20:30 7RT 5 20:00 S1R…" at bounding box center [538, 351] width 758 height 469
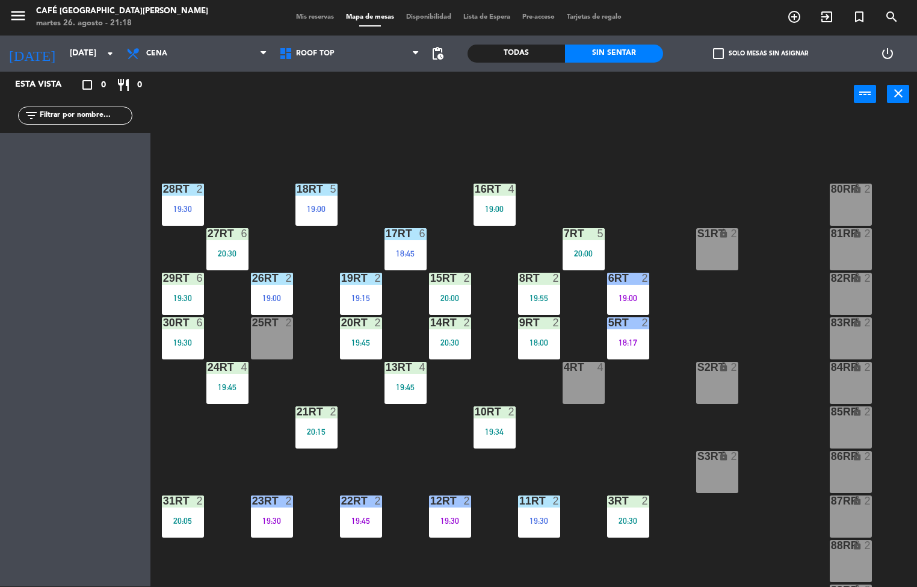
click at [600, 454] on div "18RT 5 19:00 16RT 4 19:00 28RT 2 19:30 80RR lock 2 27RT 6 20:30 7RT 5 20:00 S1R…" at bounding box center [538, 351] width 758 height 469
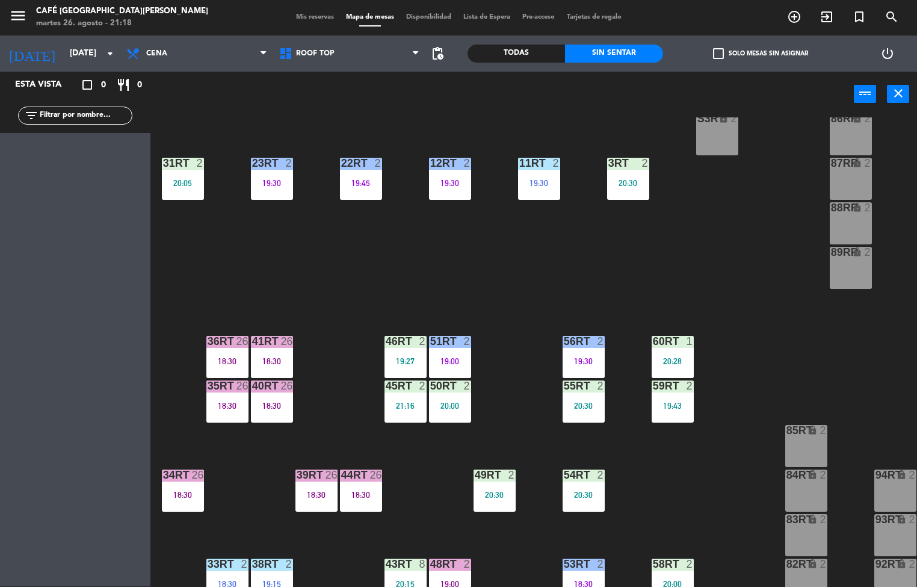
scroll to position [394, 0]
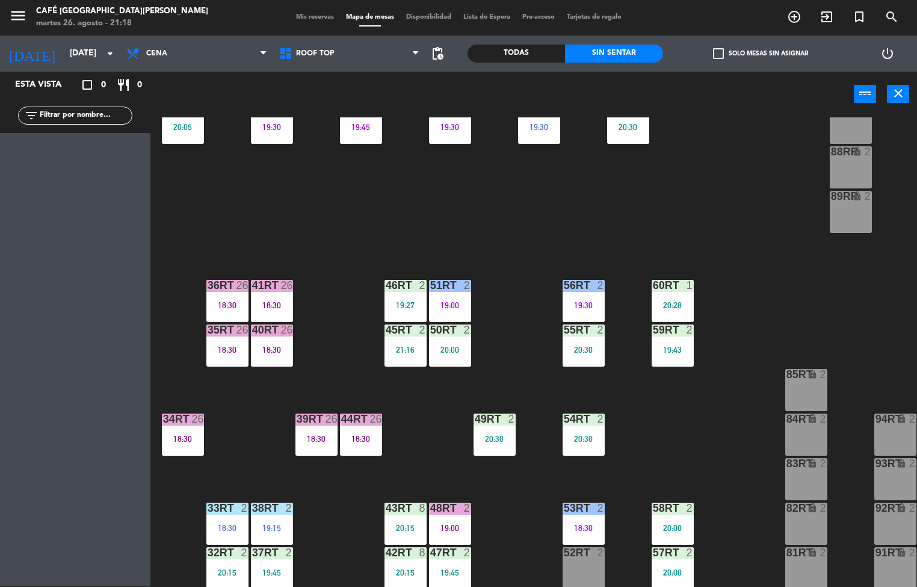
click at [597, 343] on div "55RT 2 20:30" at bounding box center [584, 345] width 42 height 42
